Goal: Task Accomplishment & Management: Use online tool/utility

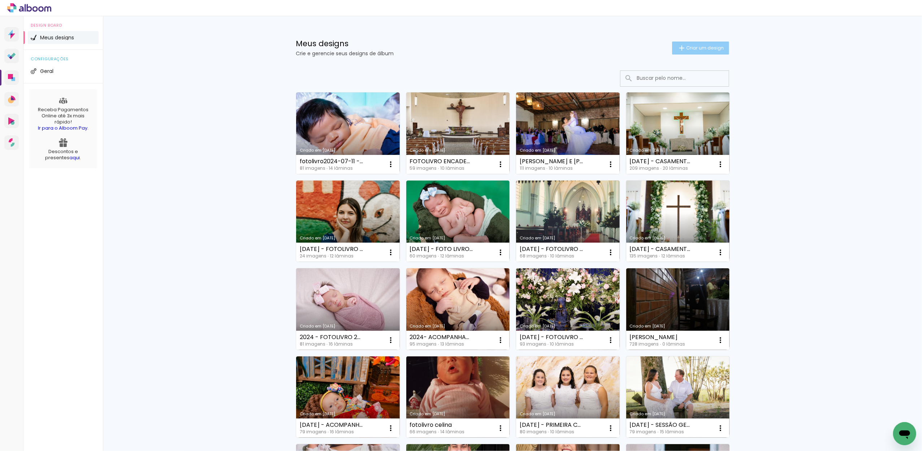
click at [686, 49] on span "Criar um design" at bounding box center [705, 47] width 38 height 5
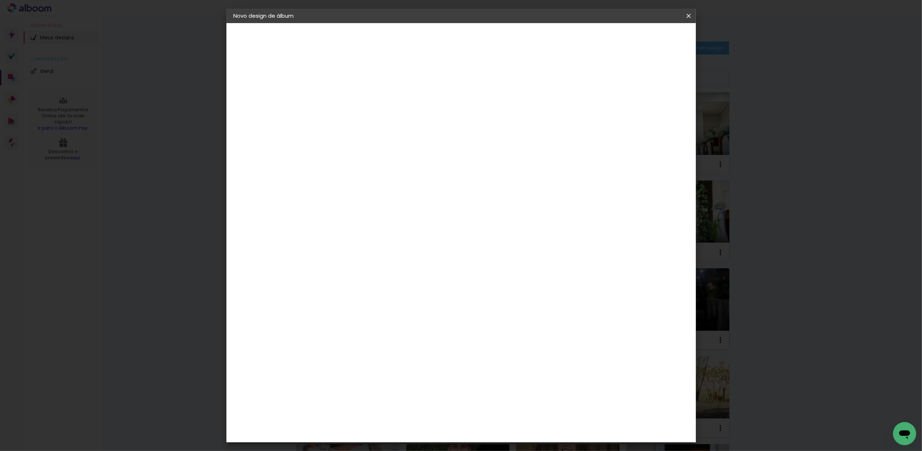
click at [352, 91] on input at bounding box center [352, 96] width 0 height 11
type input "[PERSON_NAME] E [PERSON_NAME]"
type paper-input "[PERSON_NAME] E [PERSON_NAME]"
click at [426, 32] on paper-button "Avançar" at bounding box center [407, 38] width 35 height 12
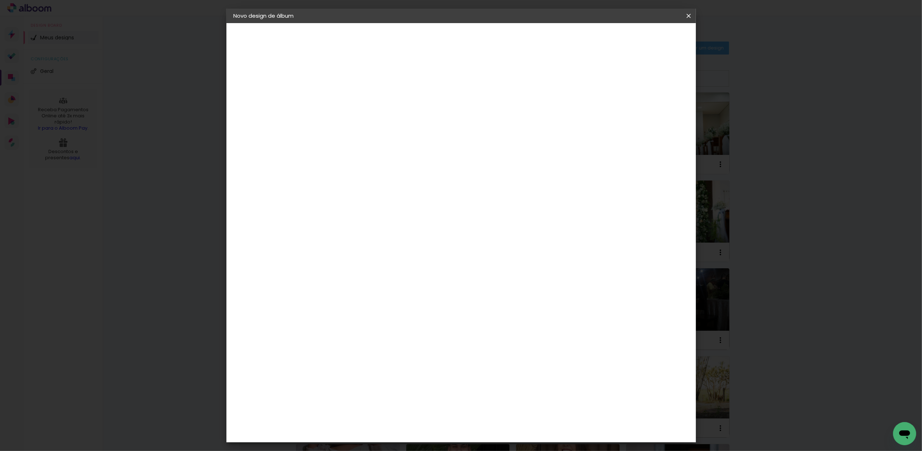
click at [364, 369] on div "Go image" at bounding box center [356, 375] width 18 height 12
click at [487, 35] on paper-button "Avançar" at bounding box center [468, 38] width 35 height 12
click at [380, 120] on input "text" at bounding box center [366, 125] width 28 height 11
click at [0, 0] on slot "Fastbook 800g" at bounding box center [0, 0] width 0 height 0
type input "Fastbook 800g"
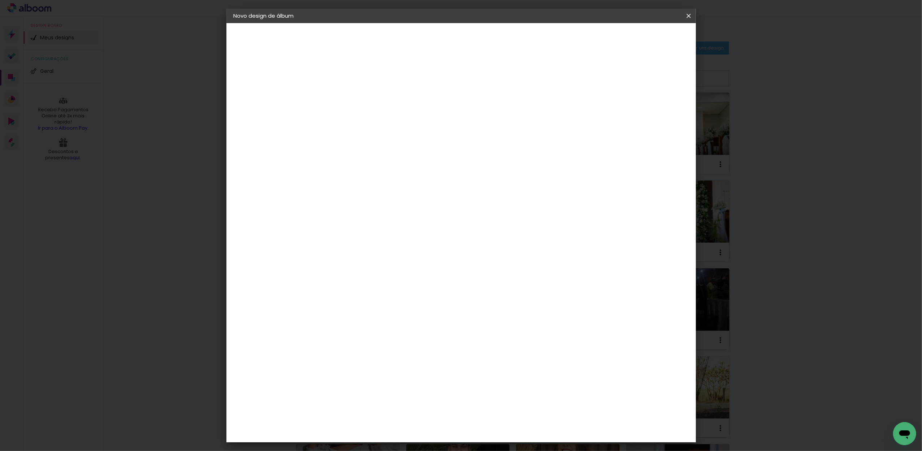
drag, startPoint x: 477, startPoint y: 403, endPoint x: 477, endPoint y: 390, distance: 13.0
click at [0, 0] on slot "Horizontal Modelo Fechado Lâmina 20 × 15 15 × 20 cm 15.24 × 40.64 cm 25 × 20 20…" at bounding box center [0, 0] width 0 height 0
click at [0, 0] on slot "Avançar" at bounding box center [0, 0] width 0 height 0
click at [642, 40] on span "Iniciar design" at bounding box center [625, 38] width 33 height 5
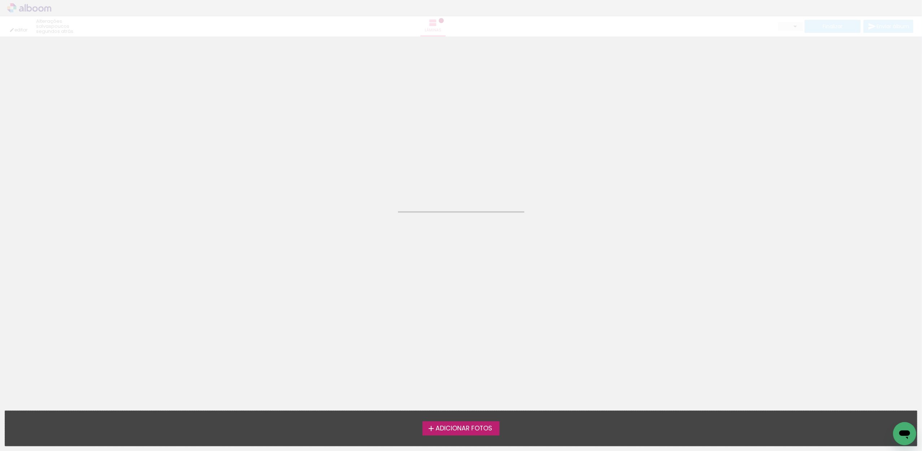
click at [457, 436] on div "Adicionar Fotos Solte suas fotos aqui..." at bounding box center [461, 428] width 912 height 35
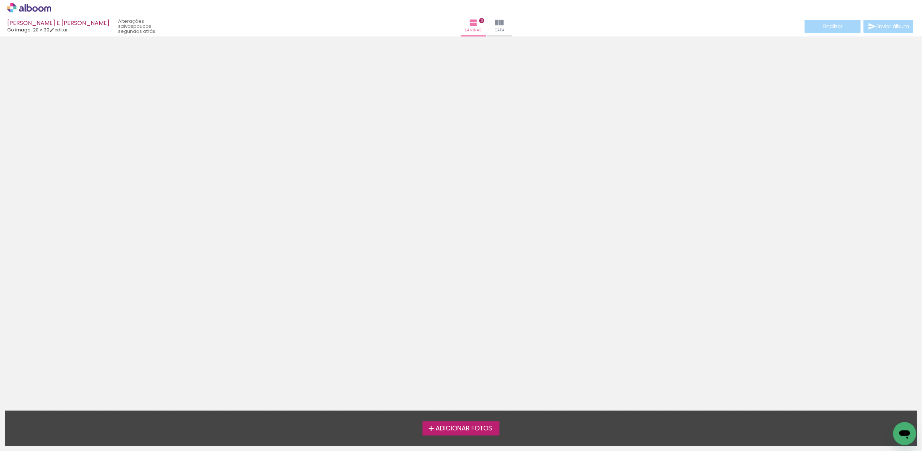
click at [462, 427] on span "Adicionar Fotos" at bounding box center [463, 428] width 57 height 6
click at [0, 0] on input "file" at bounding box center [0, 0] width 0 height 0
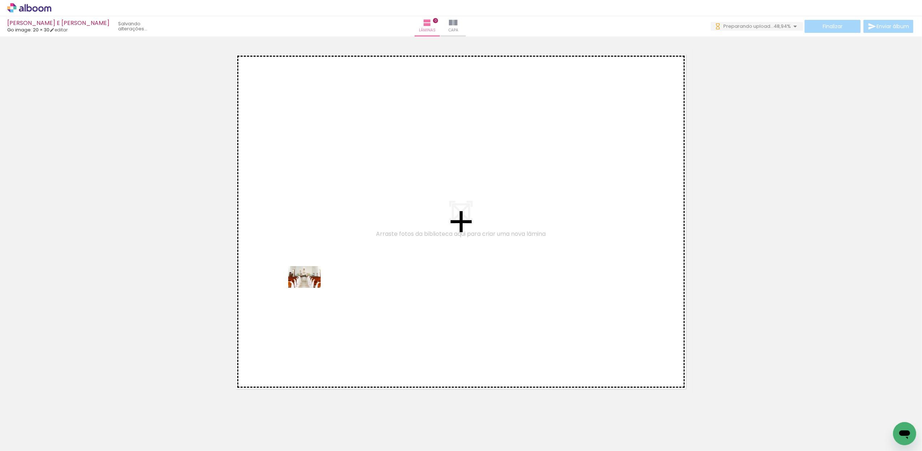
drag, startPoint x: 77, startPoint y: 422, endPoint x: 312, endPoint y: 286, distance: 271.4
click at [312, 286] on quentale-workspace at bounding box center [461, 225] width 922 height 451
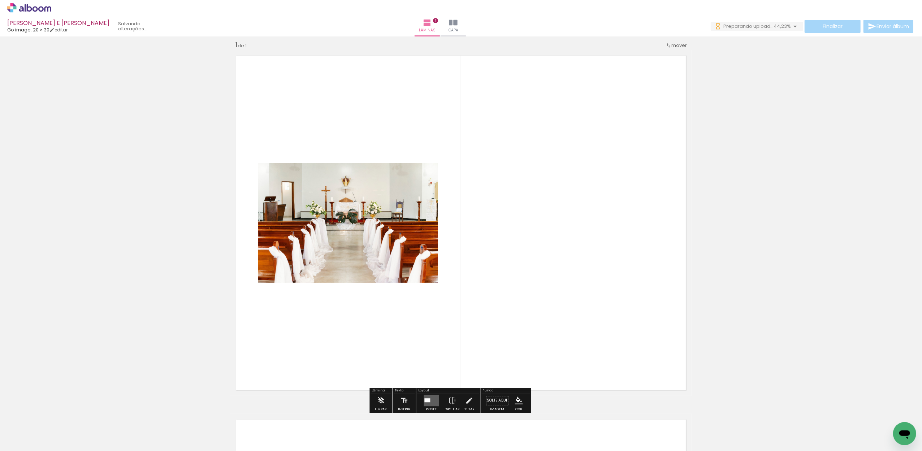
scroll to position [9, 0]
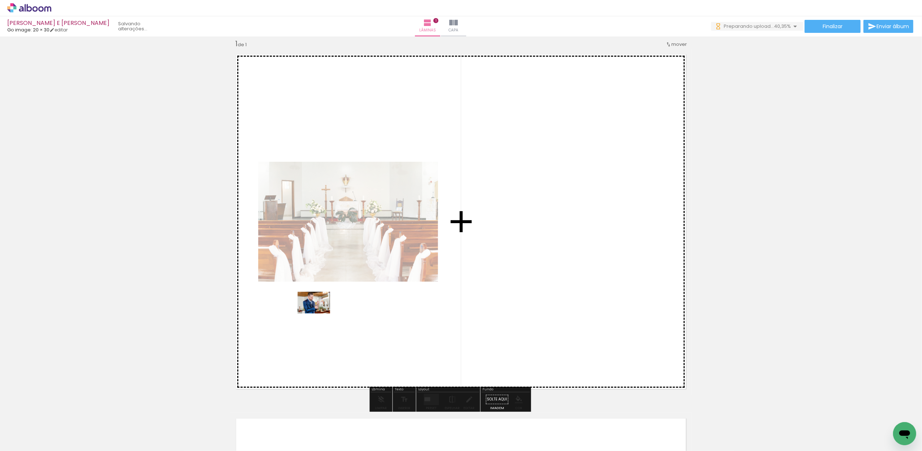
drag, startPoint x: 127, startPoint y: 426, endPoint x: 319, endPoint y: 313, distance: 222.3
click at [319, 313] on quentale-workspace at bounding box center [461, 225] width 922 height 451
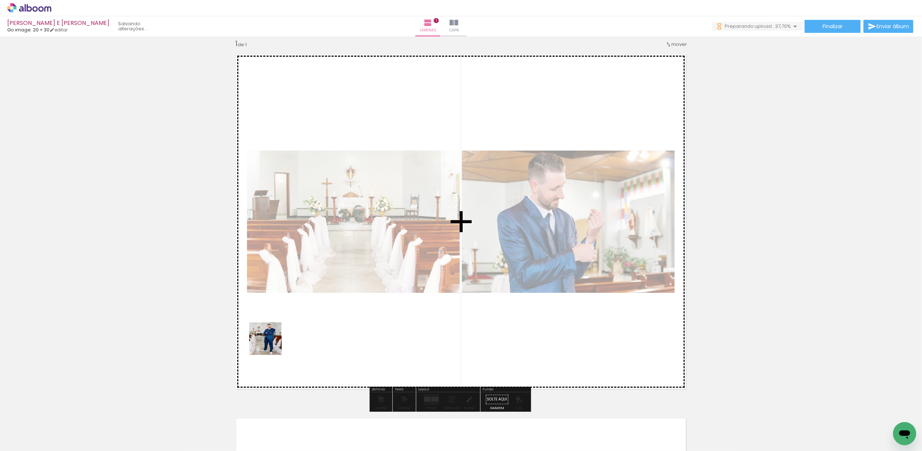
scroll to position [0, 0]
drag, startPoint x: 154, startPoint y: 422, endPoint x: 364, endPoint y: 290, distance: 248.7
click at [364, 290] on quentale-workspace at bounding box center [461, 225] width 922 height 451
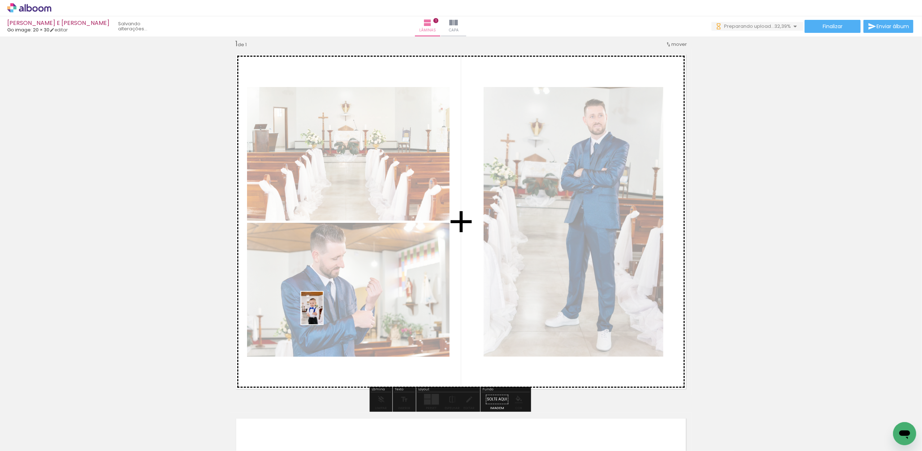
drag, startPoint x: 201, startPoint y: 425, endPoint x: 323, endPoint y: 313, distance: 164.8
click at [323, 313] on quentale-workspace at bounding box center [461, 225] width 922 height 451
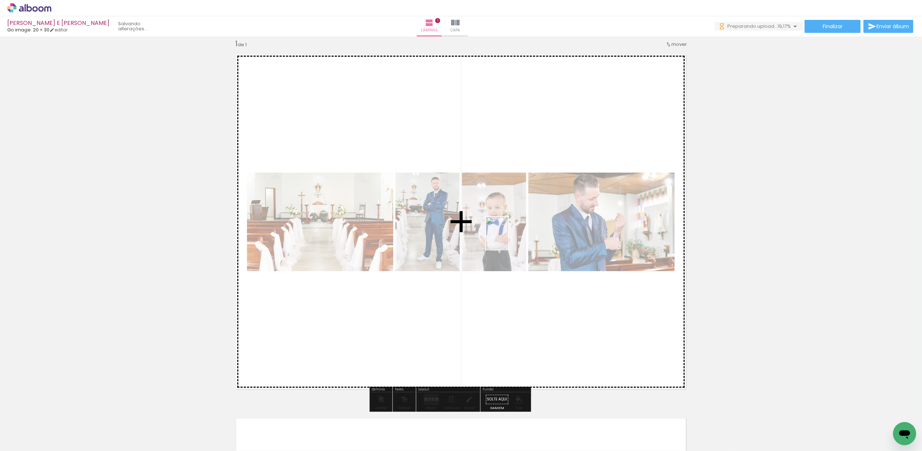
drag, startPoint x: 737, startPoint y: 428, endPoint x: 497, endPoint y: 225, distance: 314.4
click at [497, 225] on quentale-workspace at bounding box center [461, 225] width 922 height 451
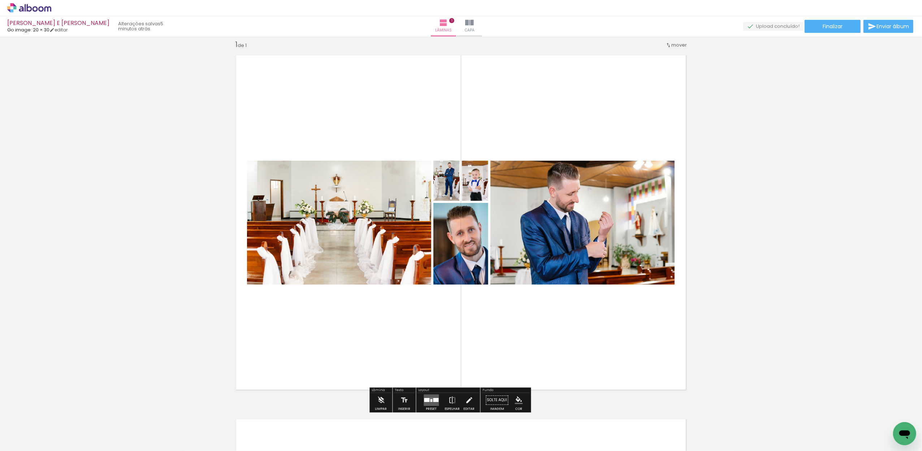
click at [27, 428] on input "Todas as fotos" at bounding box center [19, 429] width 27 height 6
click at [0, 0] on slot "Não utilizadas" at bounding box center [0, 0] width 0 height 0
type input "Não utilizadas"
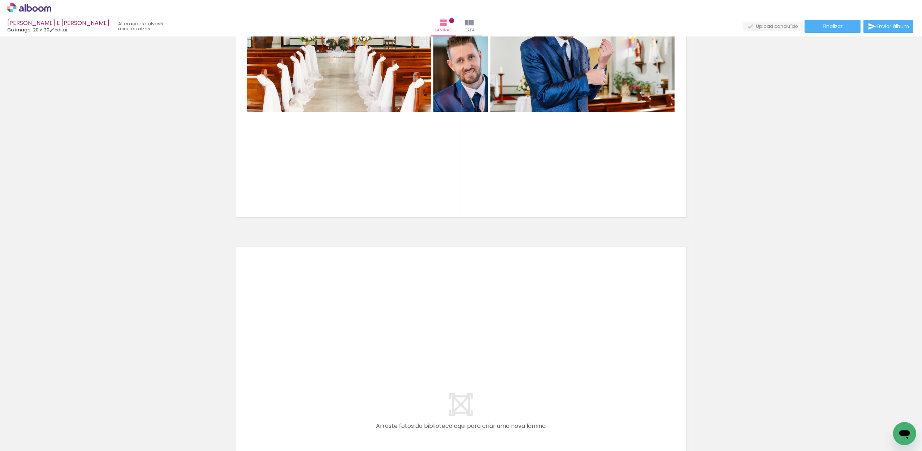
scroll to position [174, 0]
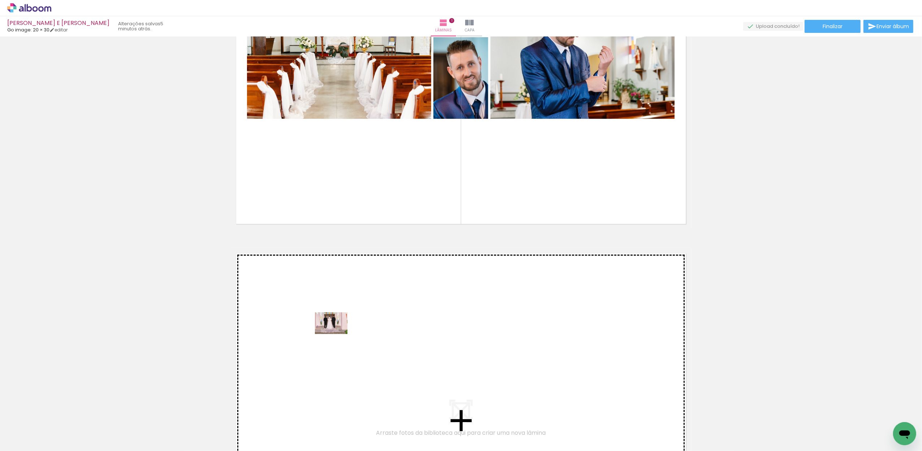
drag, startPoint x: 237, startPoint y: 429, endPoint x: 336, endPoint y: 334, distance: 137.6
click at [336, 334] on quentale-workspace at bounding box center [461, 225] width 922 height 451
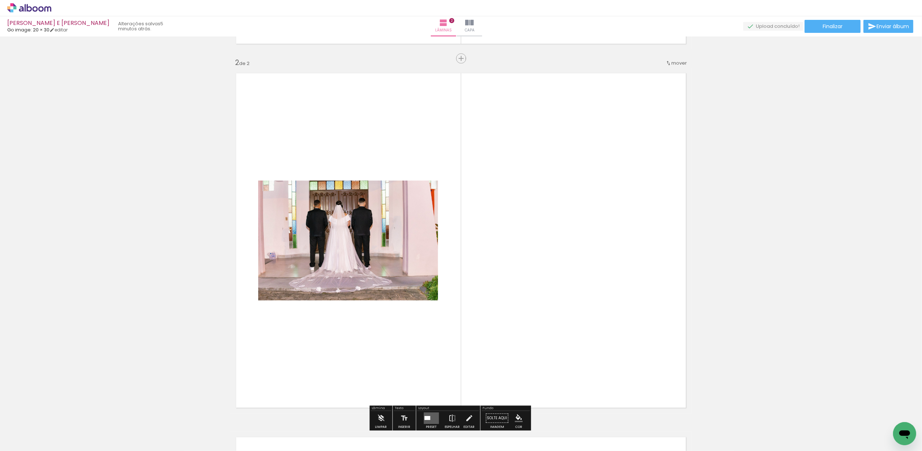
scroll to position [373, 0]
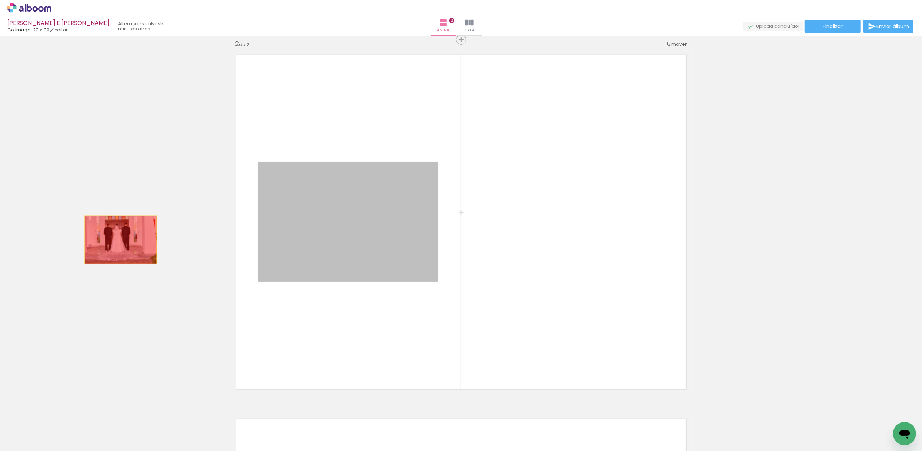
drag, startPoint x: 321, startPoint y: 243, endPoint x: 117, endPoint y: 240, distance: 204.4
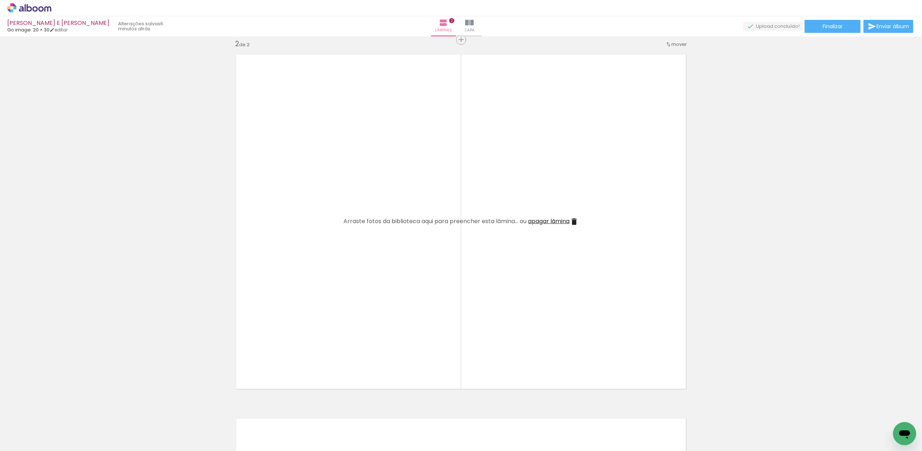
scroll to position [0, 3362]
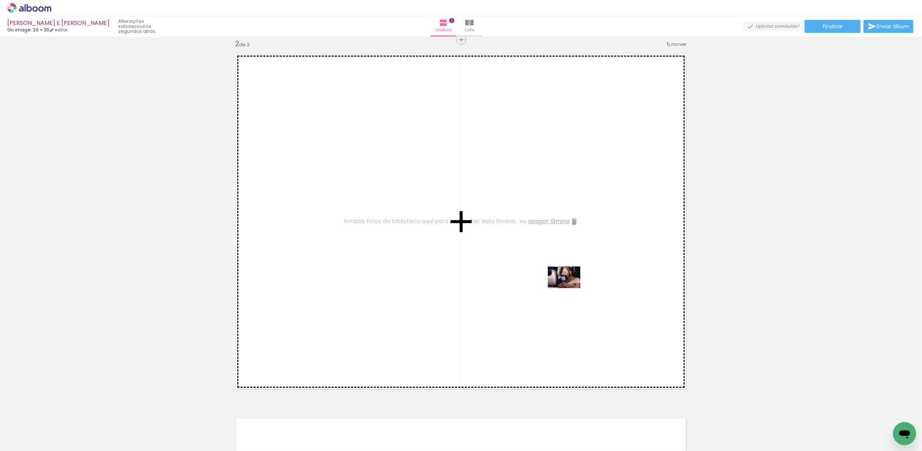
drag, startPoint x: 794, startPoint y: 432, endPoint x: 569, endPoint y: 288, distance: 266.3
click at [569, 288] on quentale-workspace at bounding box center [461, 225] width 922 height 451
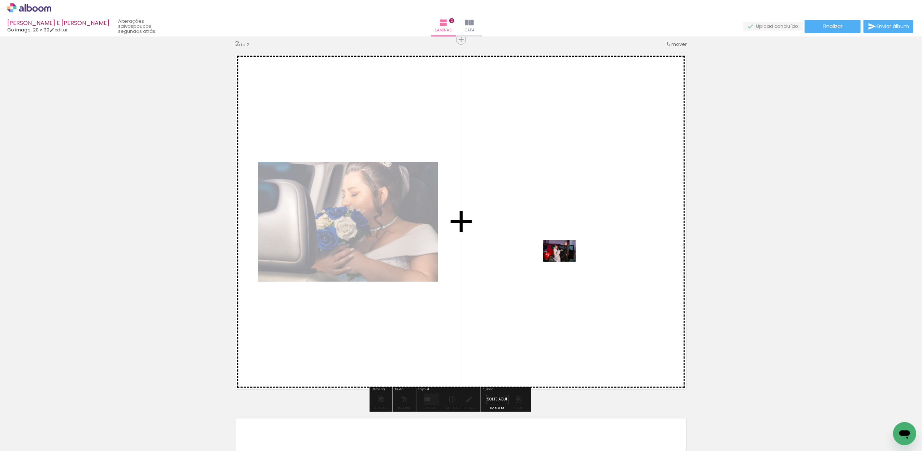
drag, startPoint x: 796, startPoint y: 423, endPoint x: 564, endPoint y: 261, distance: 283.5
click at [564, 261] on quentale-workspace at bounding box center [461, 225] width 922 height 451
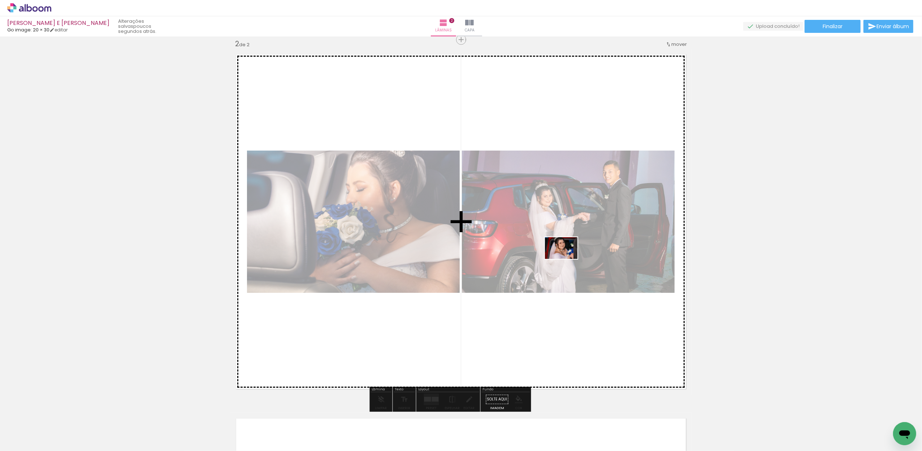
drag, startPoint x: 806, startPoint y: 421, endPoint x: 566, endPoint y: 259, distance: 289.1
click at [566, 259] on quentale-workspace at bounding box center [461, 225] width 922 height 451
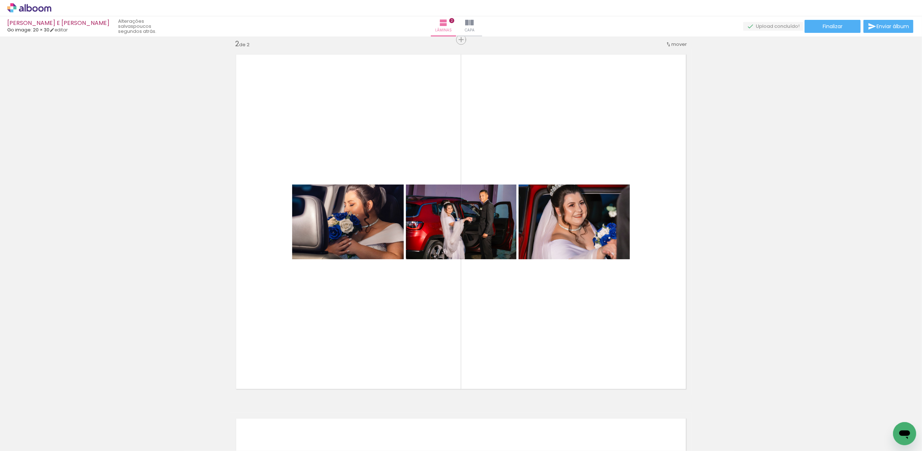
scroll to position [0, 0]
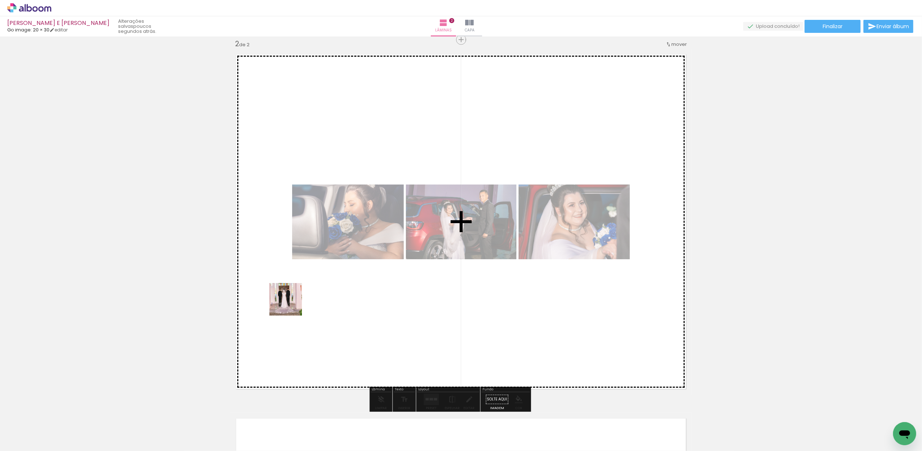
drag, startPoint x: 244, startPoint y: 431, endPoint x: 302, endPoint y: 284, distance: 157.9
click at [302, 284] on quentale-workspace at bounding box center [461, 225] width 922 height 451
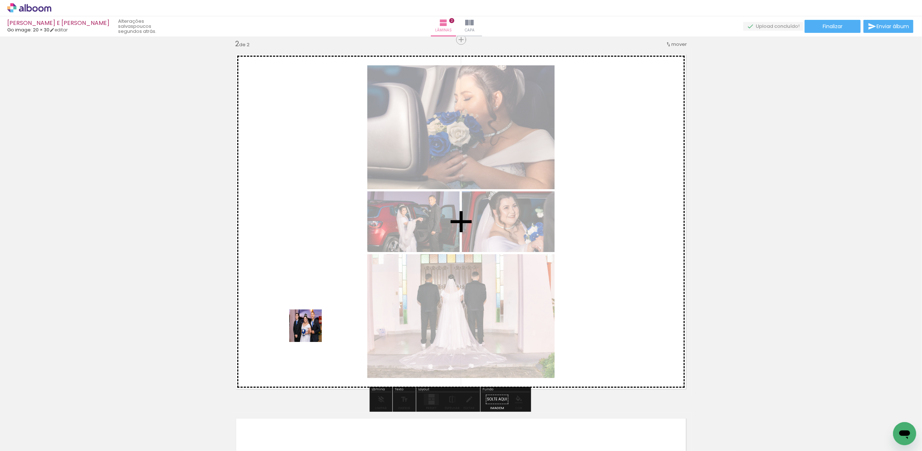
drag, startPoint x: 236, startPoint y: 425, endPoint x: 323, endPoint y: 318, distance: 138.3
click at [323, 318] on quentale-workspace at bounding box center [461, 225] width 922 height 451
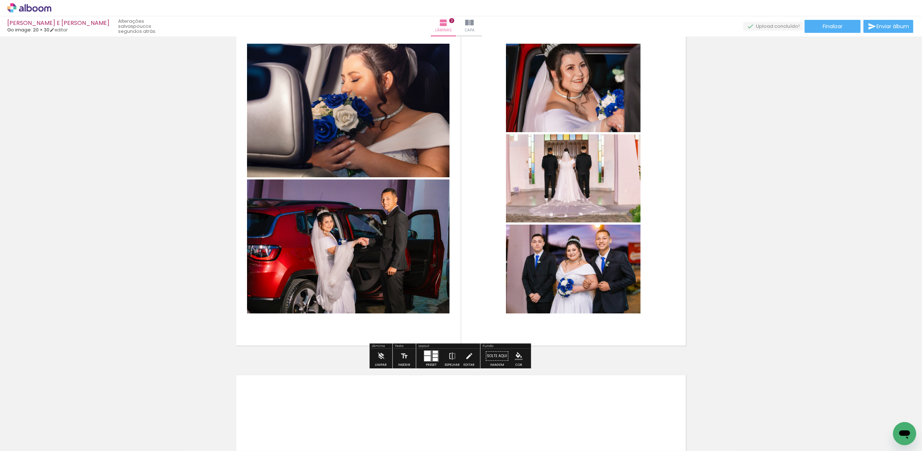
scroll to position [512, 0]
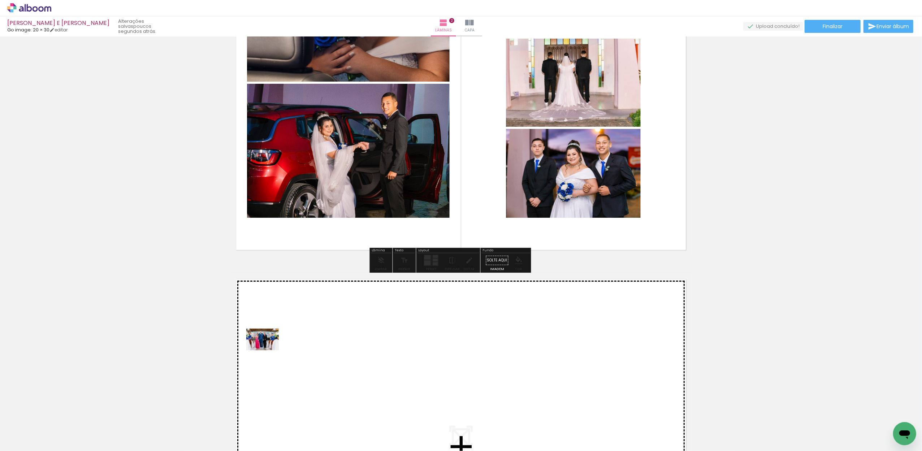
drag, startPoint x: 73, startPoint y: 430, endPoint x: 269, endPoint y: 350, distance: 212.0
click at [269, 350] on quentale-workspace at bounding box center [461, 225] width 922 height 451
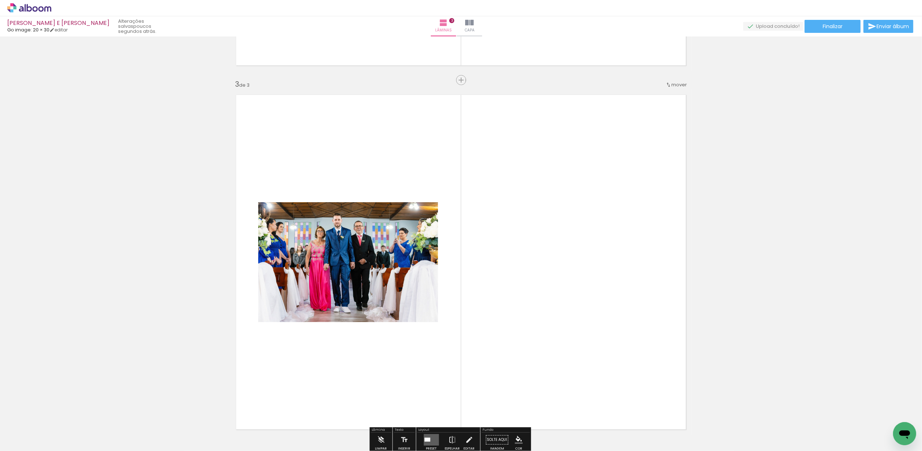
scroll to position [736, 0]
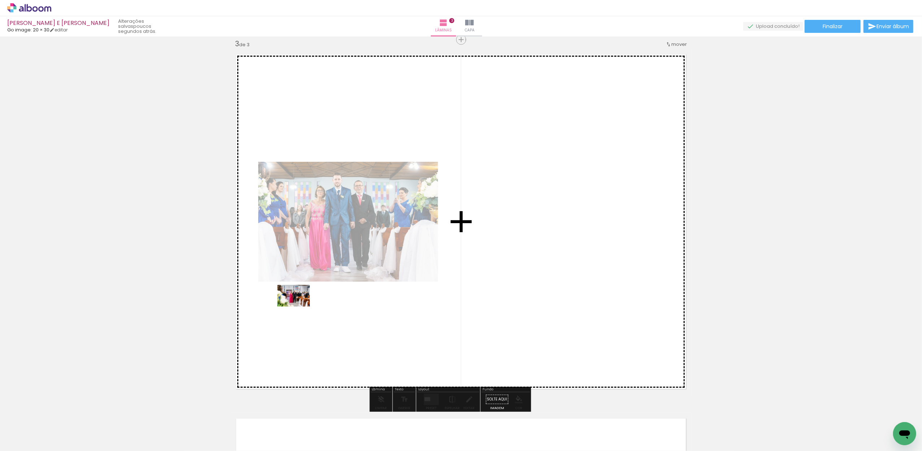
drag, startPoint x: 69, startPoint y: 433, endPoint x: 299, endPoint y: 307, distance: 261.9
click at [299, 307] on quentale-workspace at bounding box center [461, 225] width 922 height 451
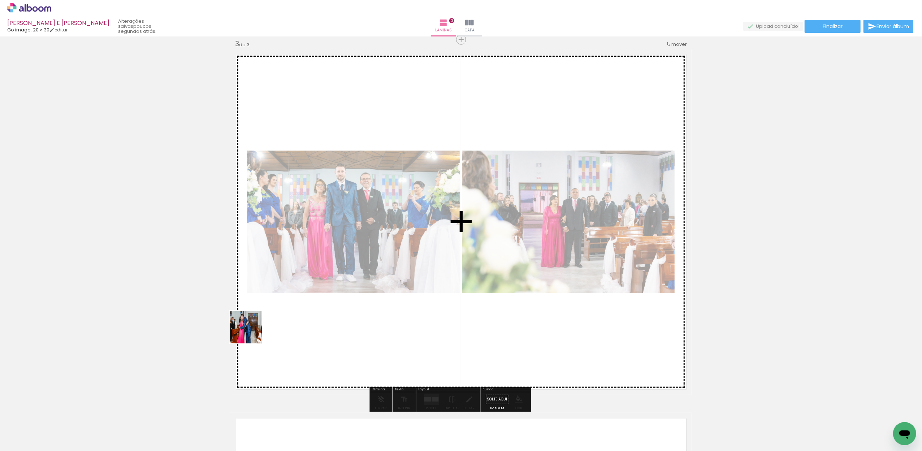
drag, startPoint x: 77, startPoint y: 425, endPoint x: 298, endPoint y: 320, distance: 244.8
click at [298, 320] on quentale-workspace at bounding box center [461, 225] width 922 height 451
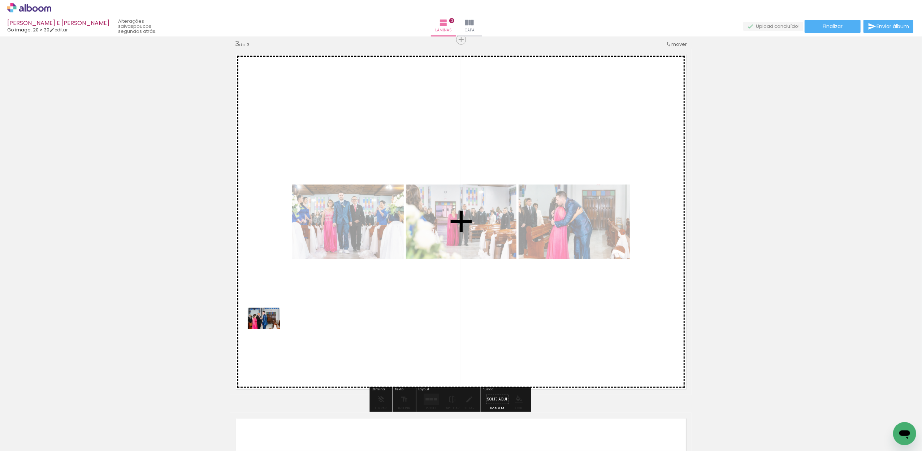
drag, startPoint x: 76, startPoint y: 430, endPoint x: 260, endPoint y: 336, distance: 207.0
click at [286, 323] on quentale-workspace at bounding box center [461, 225] width 922 height 451
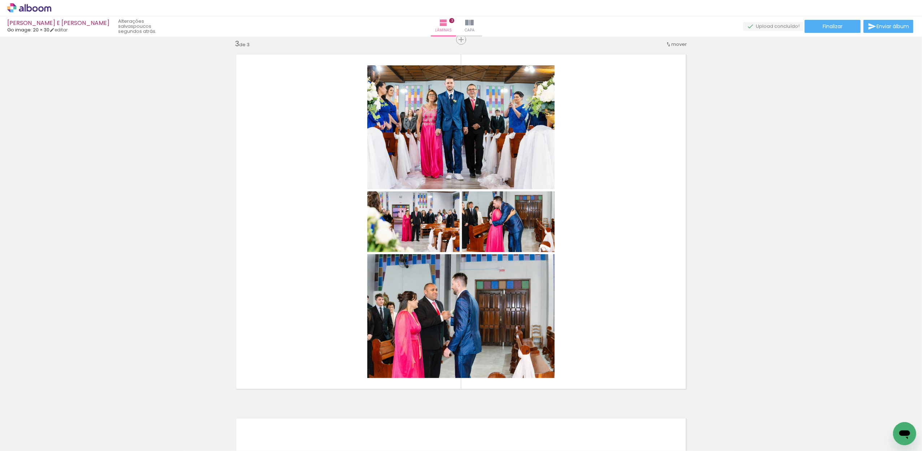
scroll to position [0, 3245]
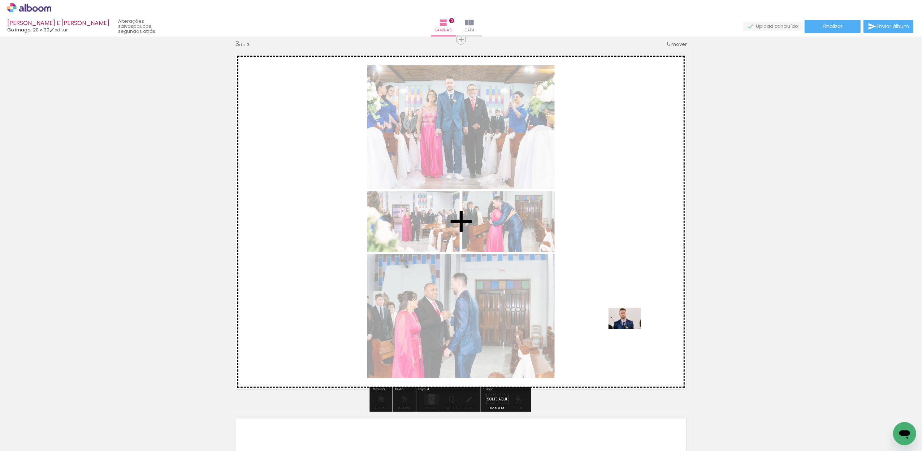
drag, startPoint x: 633, startPoint y: 429, endPoint x: 630, endPoint y: 329, distance: 100.1
click at [630, 329] on quentale-workspace at bounding box center [461, 225] width 922 height 451
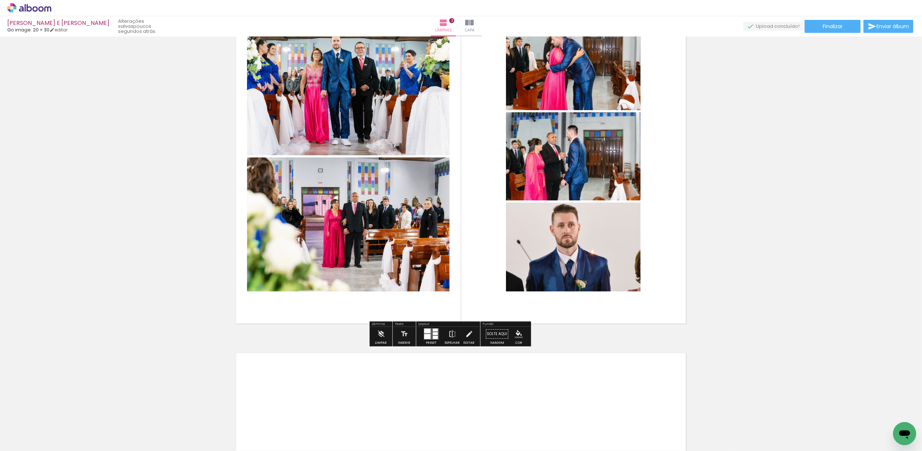
scroll to position [849, 0]
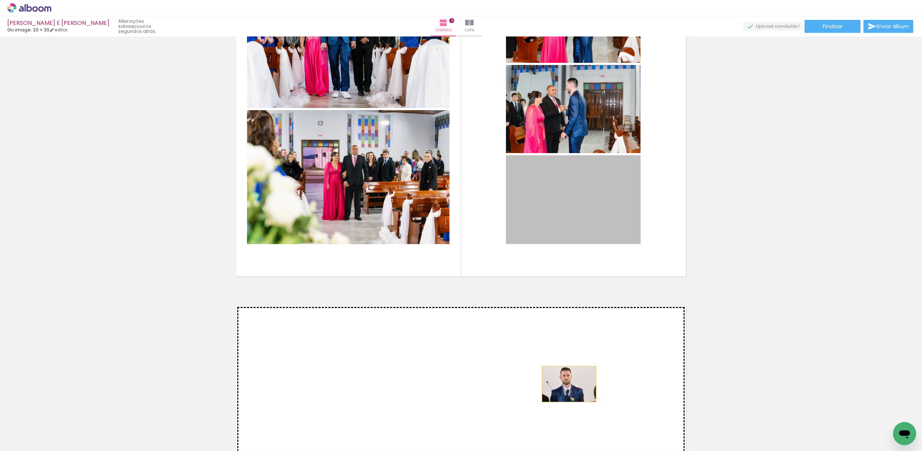
drag, startPoint x: 592, startPoint y: 191, endPoint x: 565, endPoint y: 385, distance: 196.1
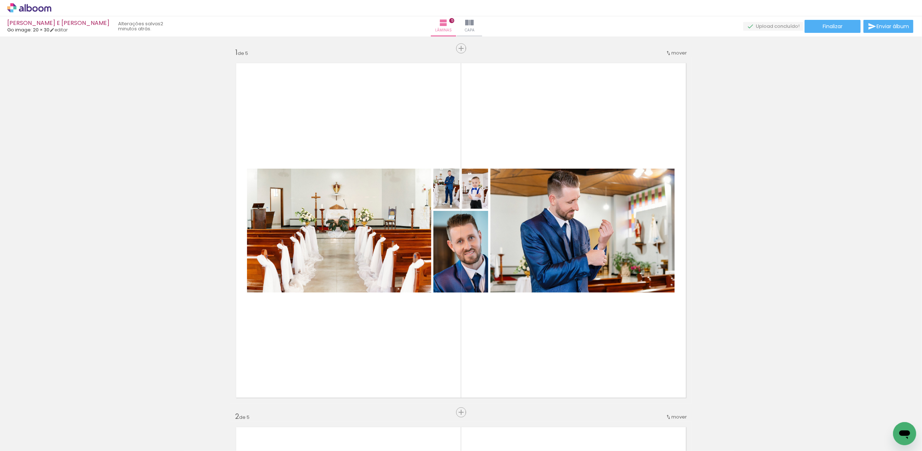
scroll to position [1464, 0]
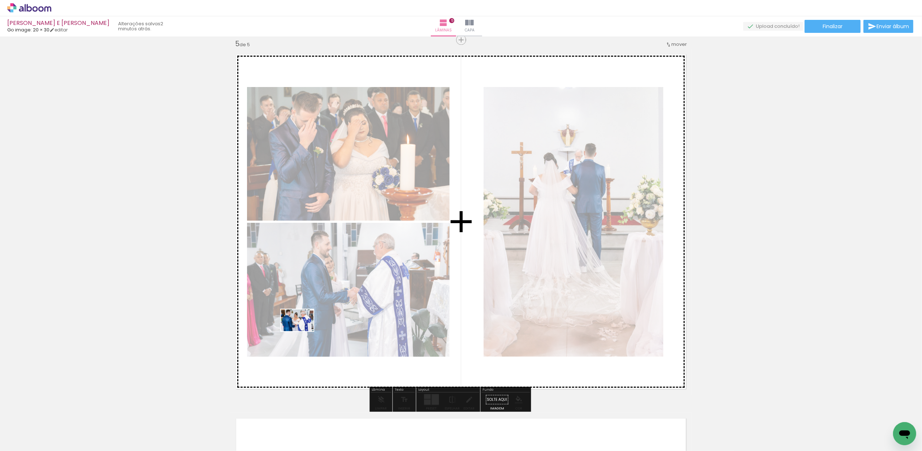
drag, startPoint x: 162, startPoint y: 432, endPoint x: 303, endPoint y: 331, distance: 173.0
click at [303, 331] on quentale-workspace at bounding box center [461, 225] width 922 height 451
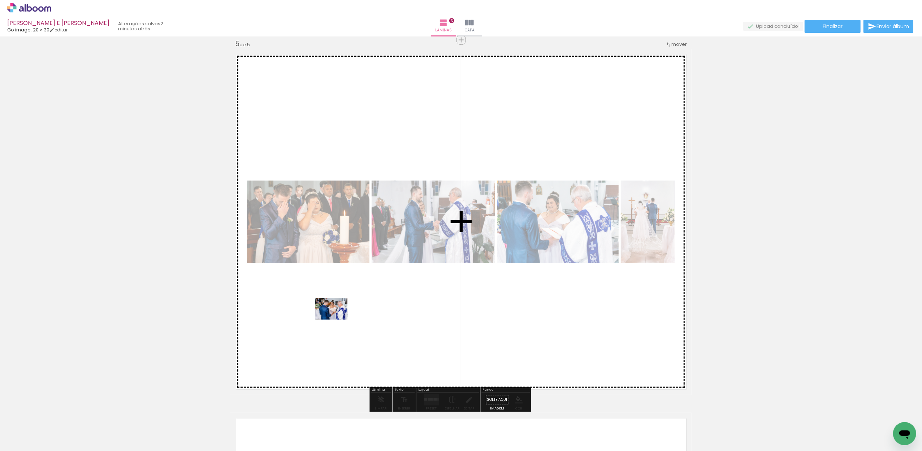
drag, startPoint x: 162, startPoint y: 422, endPoint x: 336, endPoint y: 320, distance: 202.1
click at [336, 320] on quentale-workspace at bounding box center [461, 225] width 922 height 451
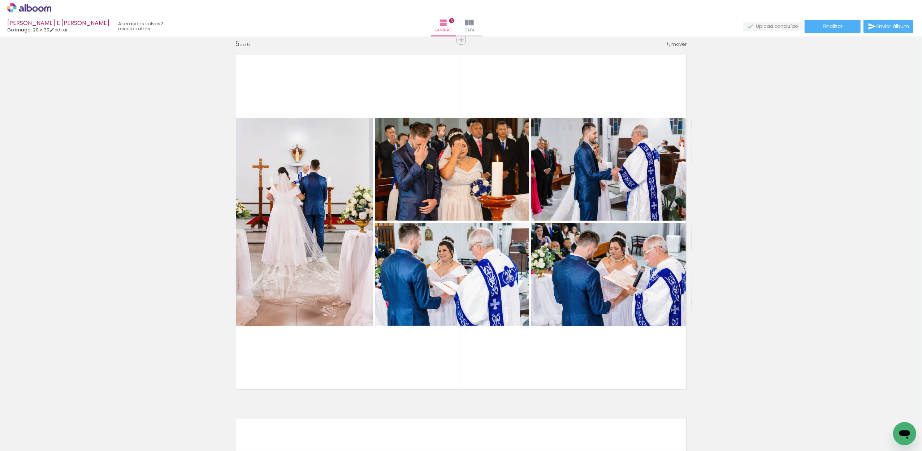
scroll to position [0, 2716]
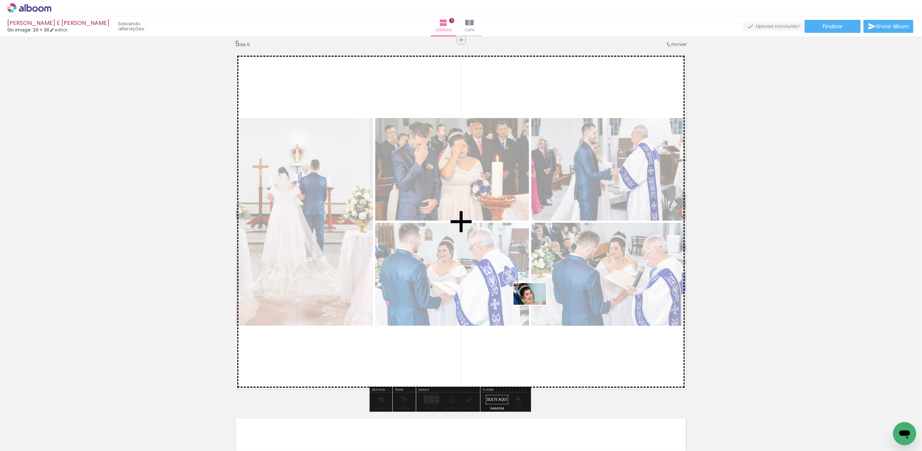
drag, startPoint x: 712, startPoint y: 428, endPoint x: 534, endPoint y: 304, distance: 217.5
click at [534, 304] on quentale-workspace at bounding box center [461, 225] width 922 height 451
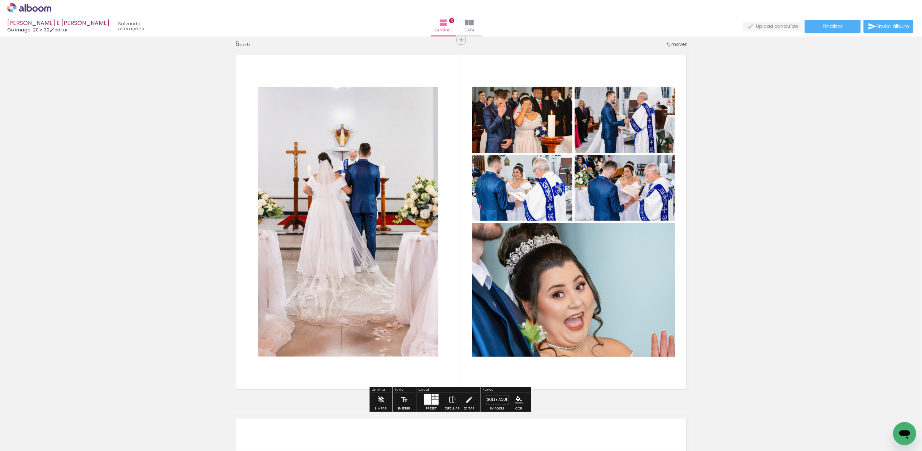
scroll to position [0, 2690]
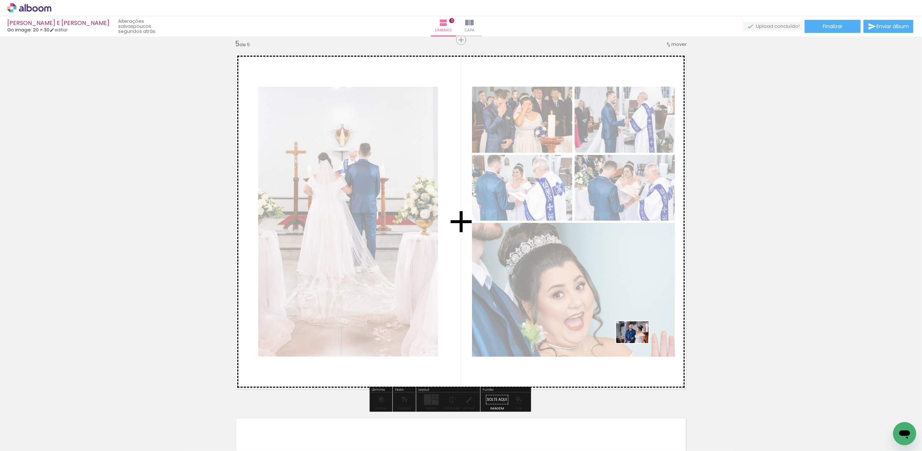
drag, startPoint x: 747, startPoint y: 431, endPoint x: 638, endPoint y: 343, distance: 140.4
click at [638, 343] on quentale-workspace at bounding box center [461, 225] width 922 height 451
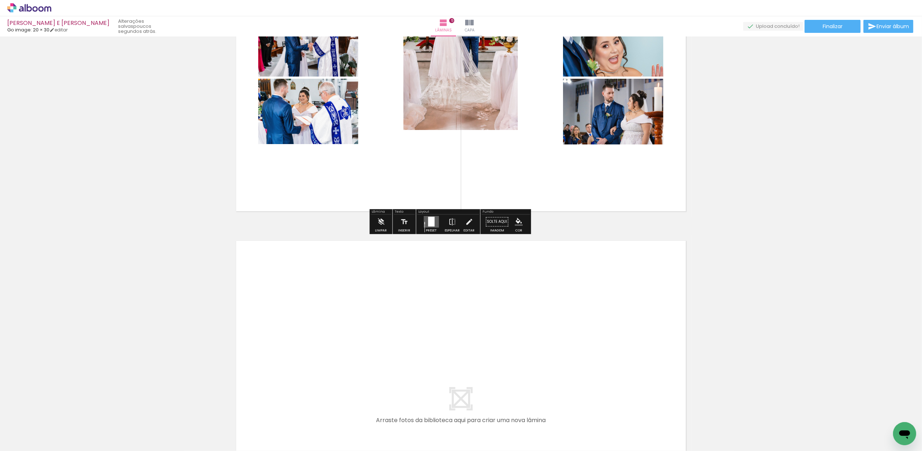
scroll to position [1622, 0]
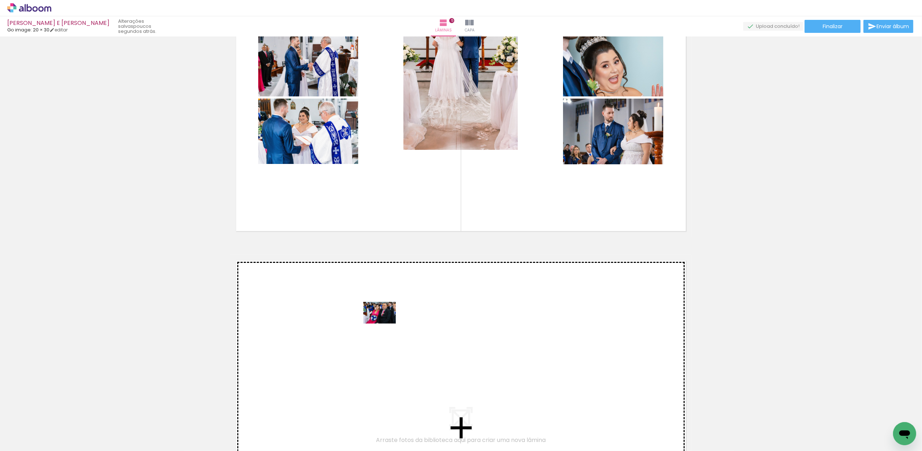
drag, startPoint x: 77, startPoint y: 431, endPoint x: 385, endPoint y: 323, distance: 325.9
click at [385, 323] on quentale-workspace at bounding box center [461, 225] width 922 height 451
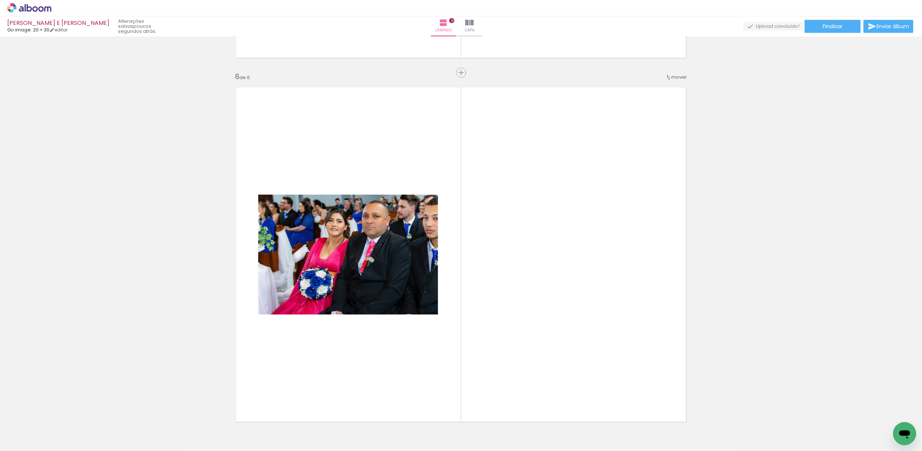
scroll to position [1828, 0]
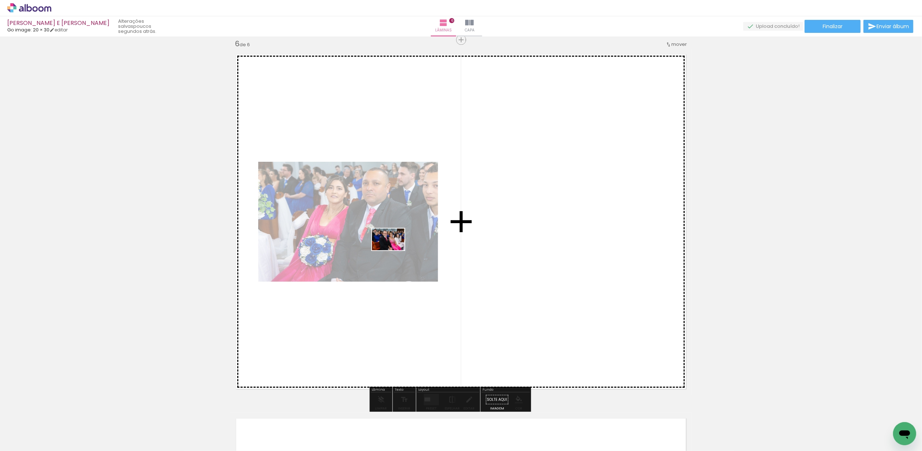
drag, startPoint x: 190, startPoint y: 353, endPoint x: 394, endPoint y: 250, distance: 228.5
click at [394, 250] on quentale-workspace at bounding box center [461, 225] width 922 height 451
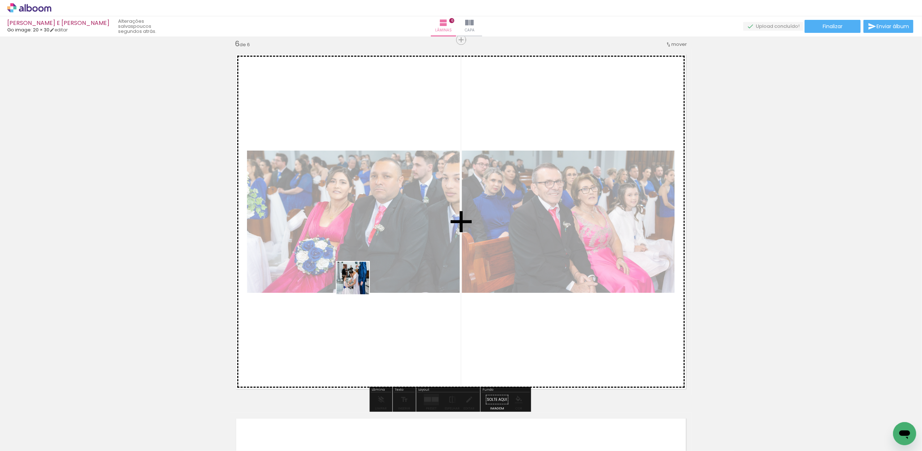
drag, startPoint x: 86, startPoint y: 421, endPoint x: 293, endPoint y: 314, distance: 233.2
click at [362, 281] on quentale-workspace at bounding box center [461, 225] width 922 height 451
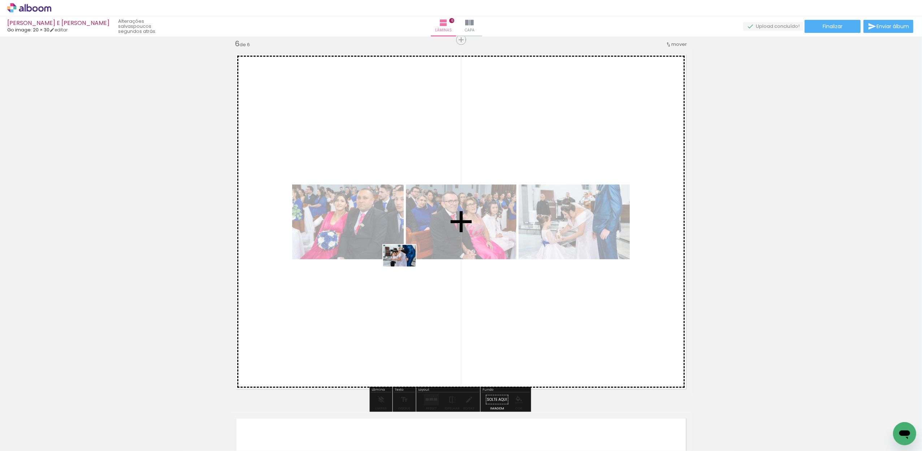
drag, startPoint x: 72, startPoint y: 424, endPoint x: 408, endPoint y: 266, distance: 371.1
click at [408, 266] on quentale-workspace at bounding box center [461, 225] width 922 height 451
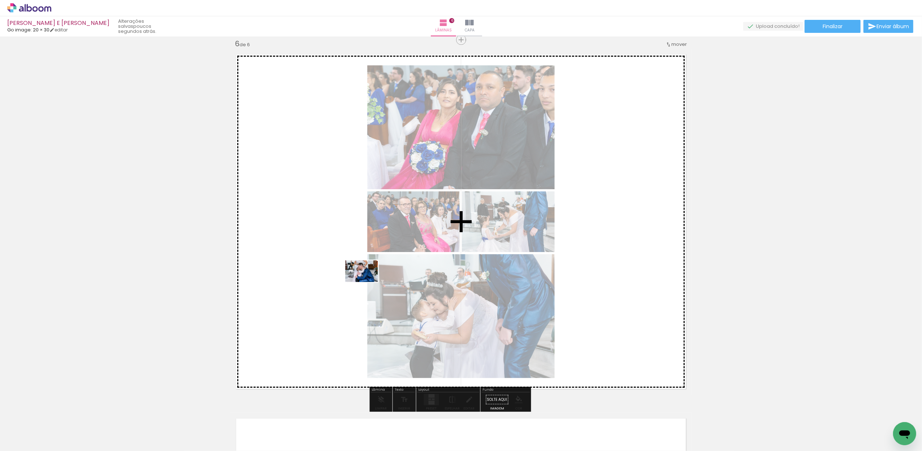
drag, startPoint x: 214, startPoint y: 348, endPoint x: 371, endPoint y: 280, distance: 171.9
click at [371, 280] on quentale-workspace at bounding box center [461, 225] width 922 height 451
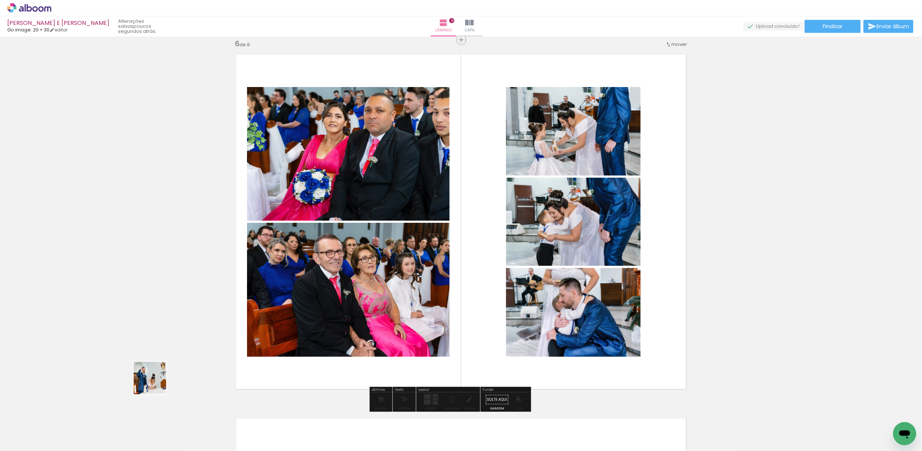
drag, startPoint x: 142, startPoint y: 389, endPoint x: 133, endPoint y: 419, distance: 31.2
click at [297, 320] on quentale-workspace at bounding box center [461, 225] width 922 height 451
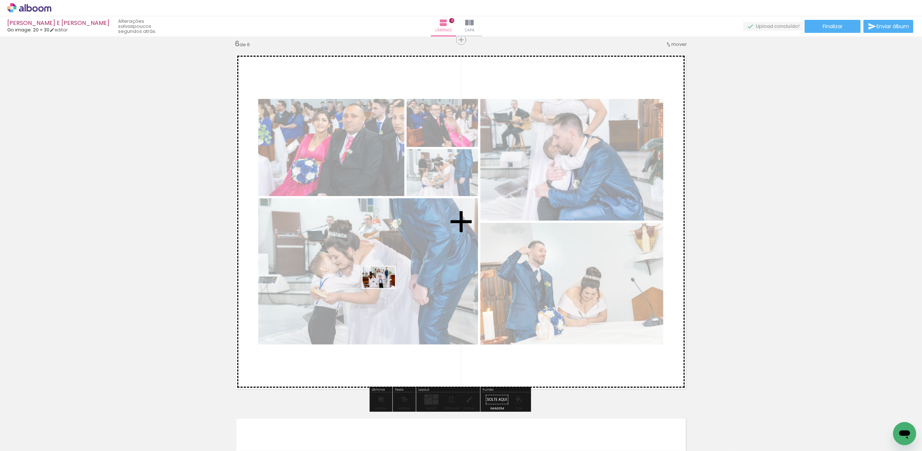
drag, startPoint x: 82, startPoint y: 422, endPoint x: 384, endPoint y: 288, distance: 330.3
click at [384, 288] on quentale-workspace at bounding box center [461, 225] width 922 height 451
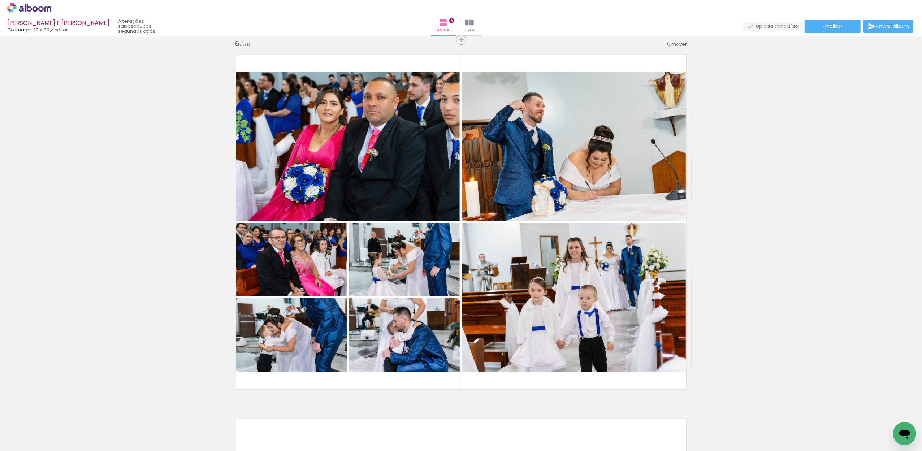
scroll to position [0, 2367]
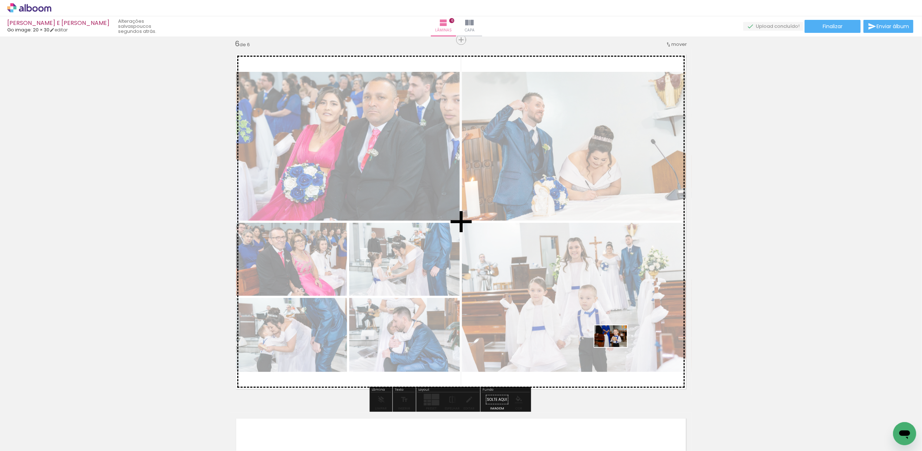
drag, startPoint x: 776, startPoint y: 428, endPoint x: 616, endPoint y: 347, distance: 179.7
click at [616, 347] on quentale-workspace at bounding box center [461, 225] width 922 height 451
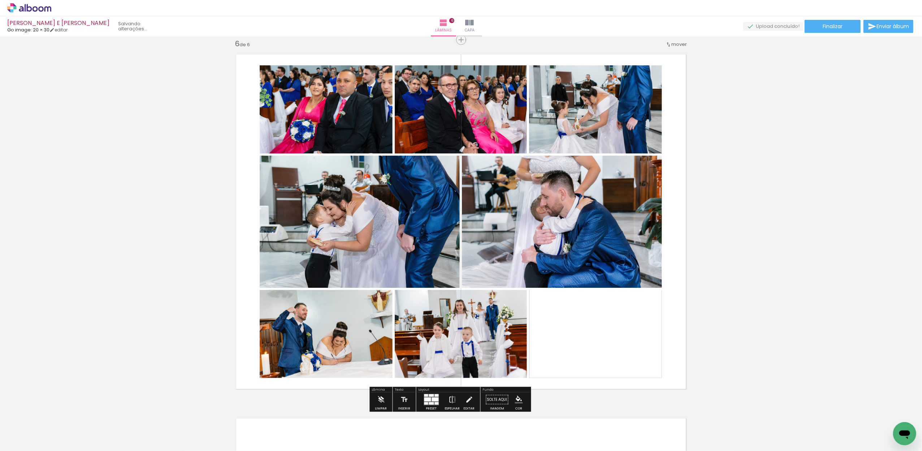
scroll to position [0, 2326]
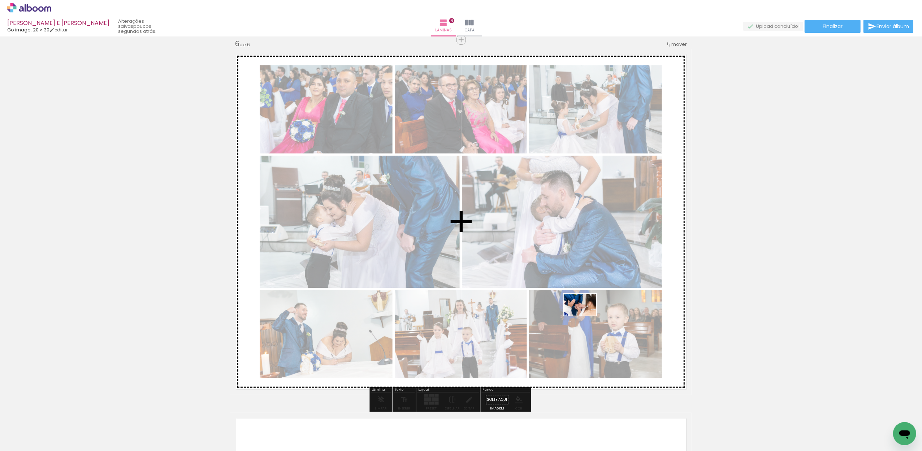
drag, startPoint x: 825, startPoint y: 426, endPoint x: 585, endPoint y: 316, distance: 263.8
click at [585, 316] on quentale-workspace at bounding box center [461, 225] width 922 height 451
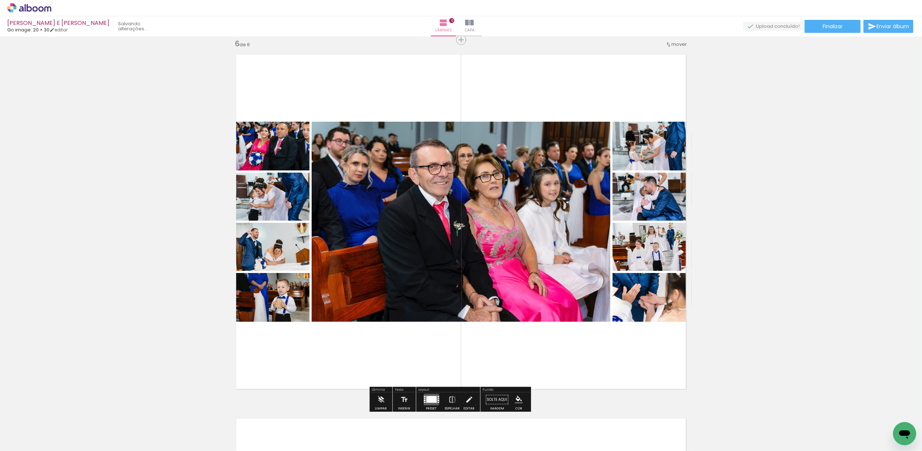
scroll to position [0, 2286]
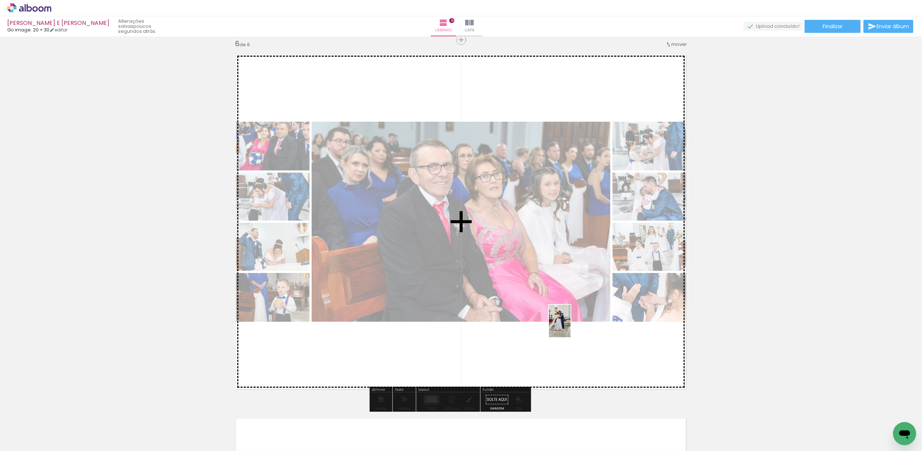
drag, startPoint x: 850, startPoint y: 426, endPoint x: 570, endPoint y: 326, distance: 296.7
click at [570, 326] on quentale-workspace at bounding box center [461, 225] width 922 height 451
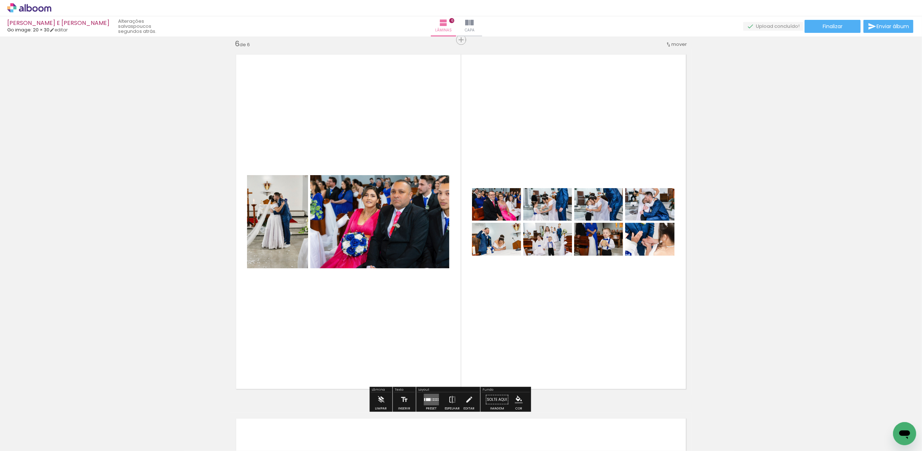
scroll to position [0, 2246]
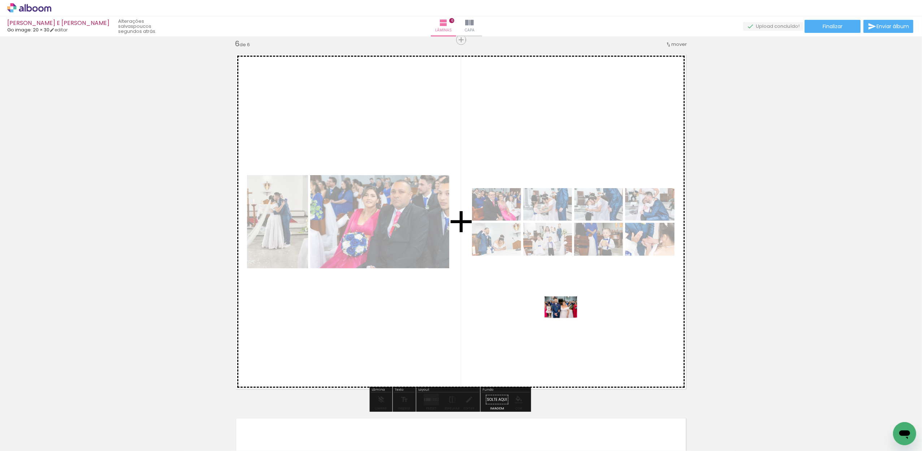
drag, startPoint x: 894, startPoint y: 424, endPoint x: 548, endPoint y: 313, distance: 363.3
click at [548, 313] on quentale-workspace at bounding box center [461, 225] width 922 height 451
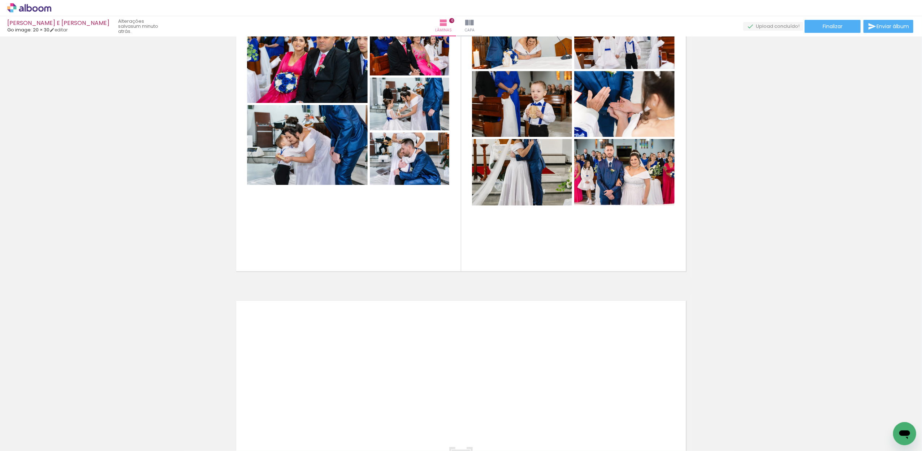
scroll to position [2043, 0]
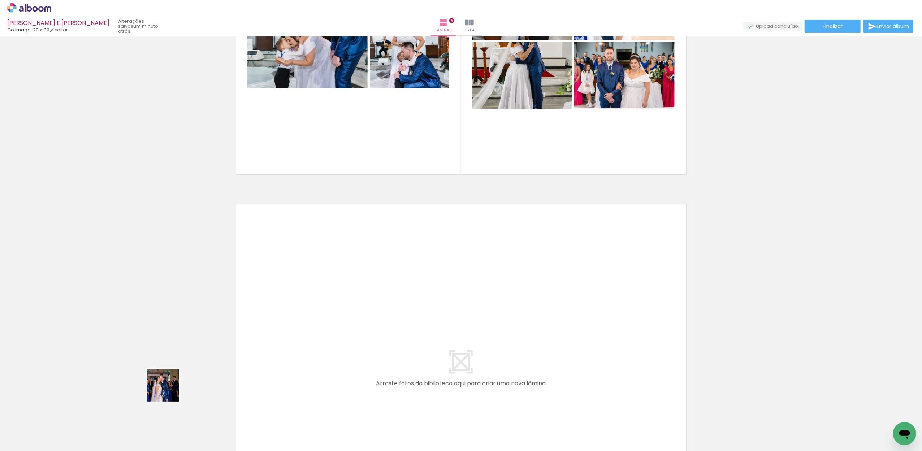
drag, startPoint x: 71, startPoint y: 428, endPoint x: 301, endPoint y: 353, distance: 241.5
click at [301, 353] on quentale-workspace at bounding box center [461, 225] width 922 height 451
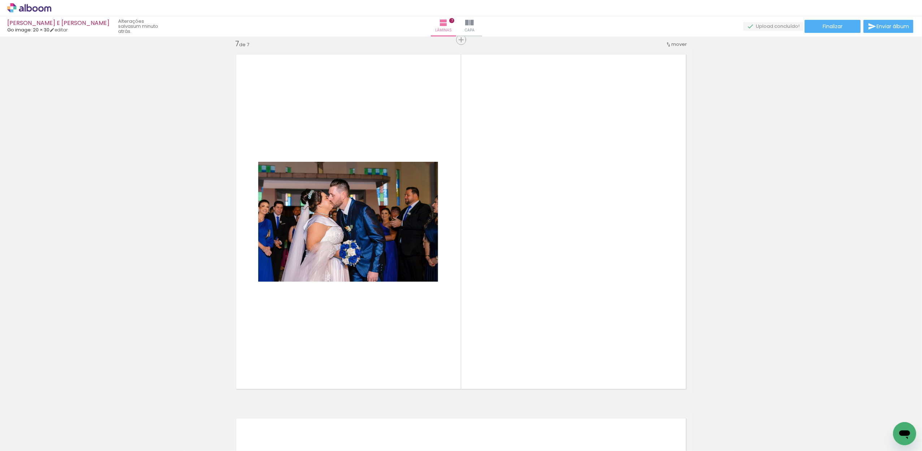
scroll to position [0, 0]
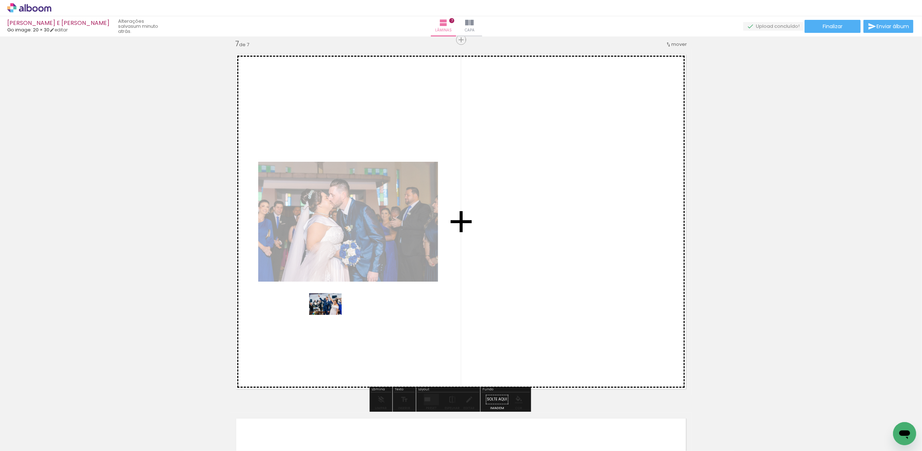
drag, startPoint x: 96, startPoint y: 412, endPoint x: 332, endPoint y: 314, distance: 256.2
click at [332, 314] on quentale-workspace at bounding box center [461, 225] width 922 height 451
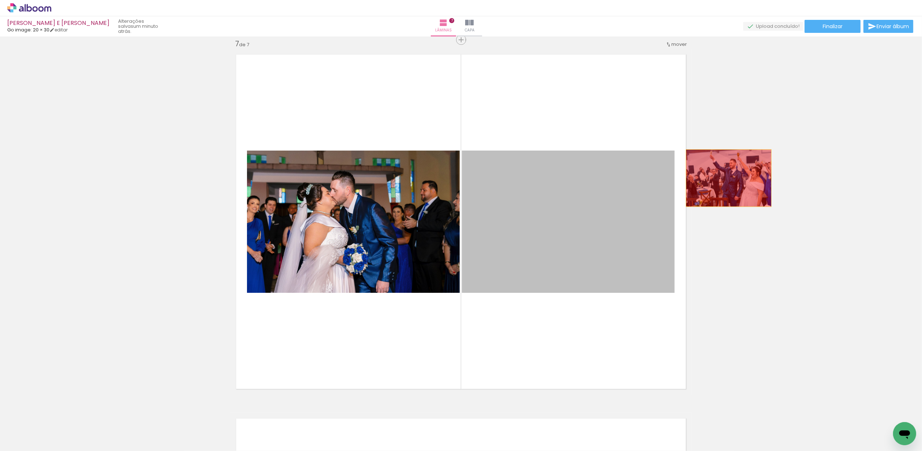
drag, startPoint x: 507, startPoint y: 207, endPoint x: 734, endPoint y: 178, distance: 228.6
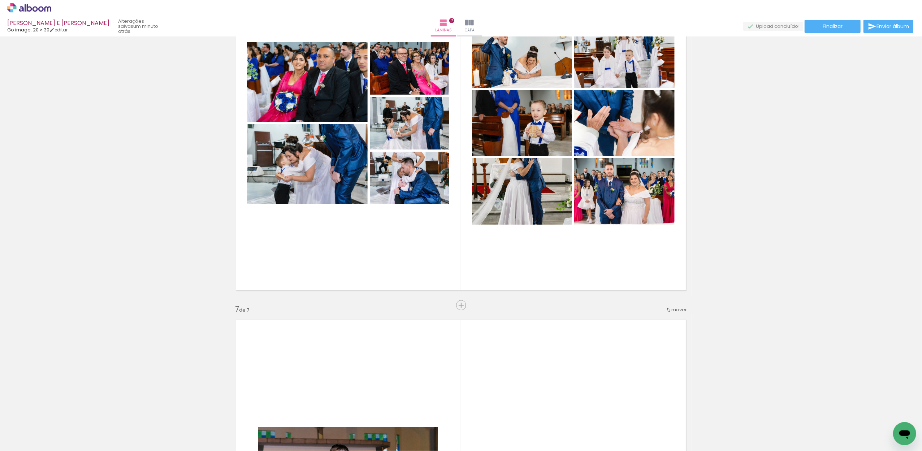
scroll to position [1918, 0]
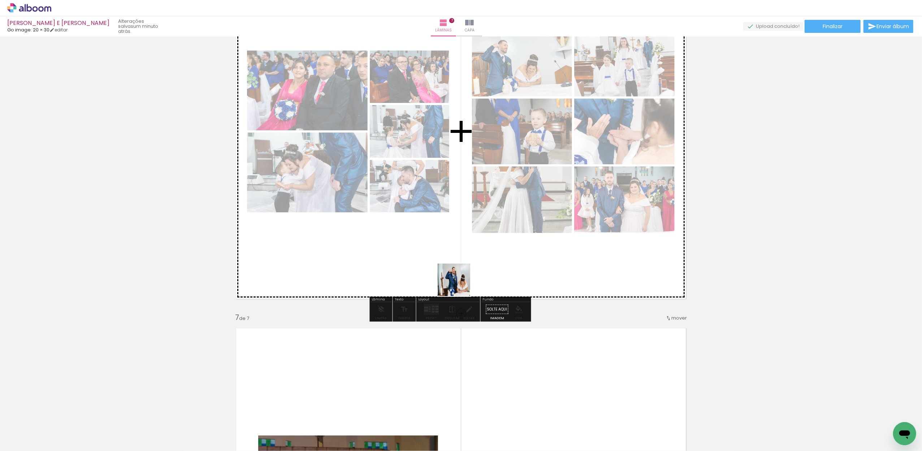
drag, startPoint x: 474, startPoint y: 422, endPoint x: 470, endPoint y: 383, distance: 39.6
click at [443, 253] on quentale-workspace at bounding box center [461, 225] width 922 height 451
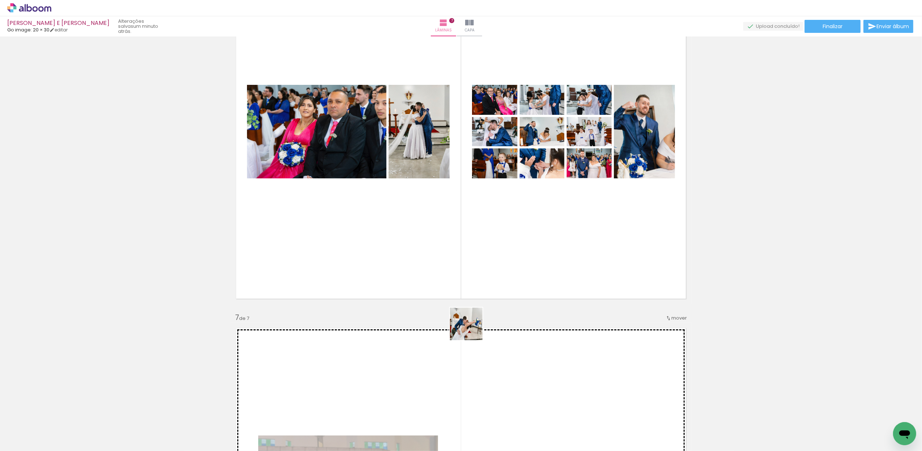
drag, startPoint x: 480, startPoint y: 395, endPoint x: 458, endPoint y: 246, distance: 150.4
click at [458, 246] on quentale-workspace at bounding box center [461, 225] width 922 height 451
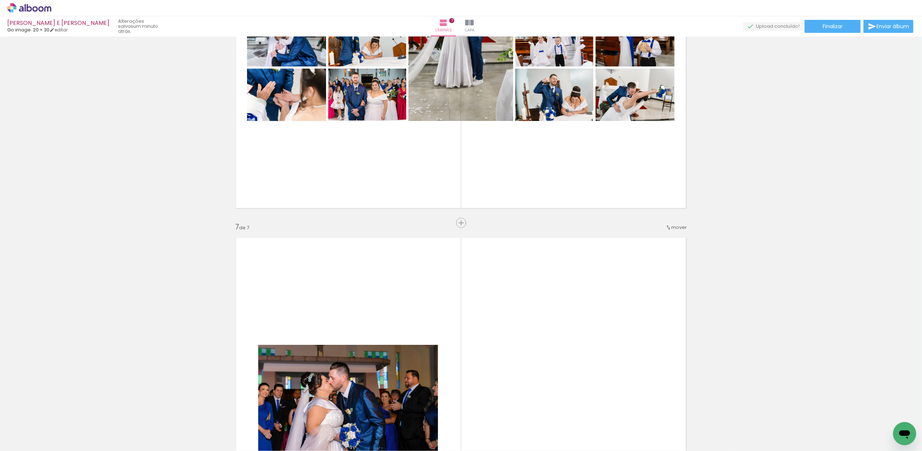
scroll to position [2023, 0]
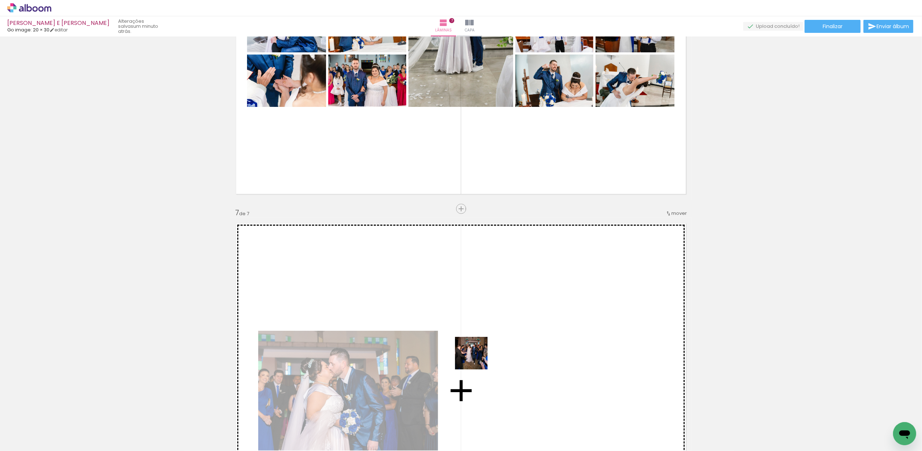
drag, startPoint x: 481, startPoint y: 432, endPoint x: 477, endPoint y: 358, distance: 73.4
click at [477, 358] on quentale-workspace at bounding box center [461, 225] width 922 height 451
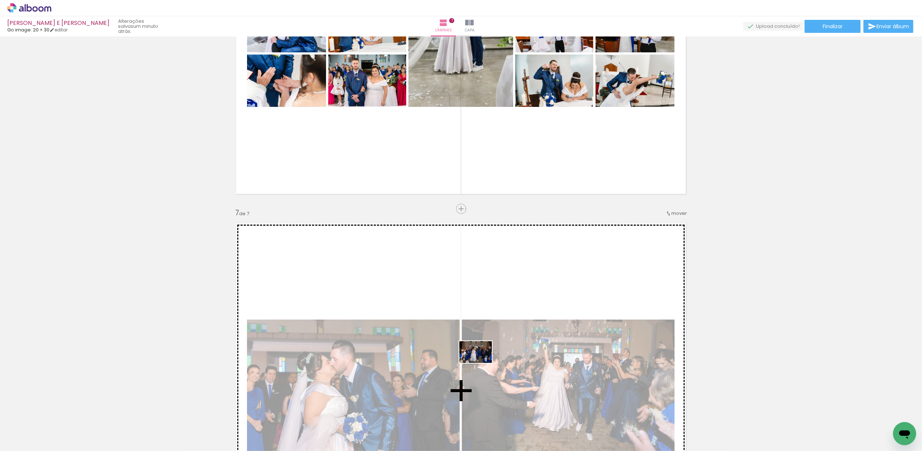
drag, startPoint x: 484, startPoint y: 412, endPoint x: 488, endPoint y: 374, distance: 37.4
click at [481, 358] on quentale-workspace at bounding box center [461, 225] width 922 height 451
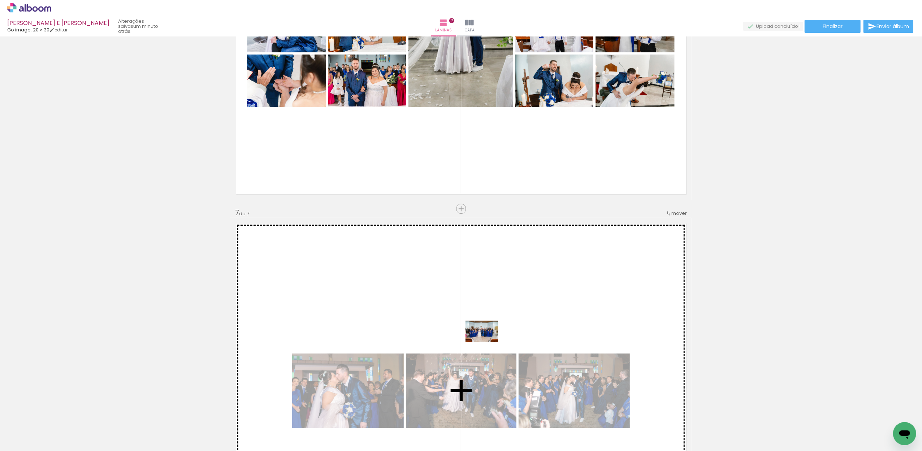
drag, startPoint x: 482, startPoint y: 403, endPoint x: 487, endPoint y: 342, distance: 60.8
click at [487, 342] on quentale-workspace at bounding box center [461, 225] width 922 height 451
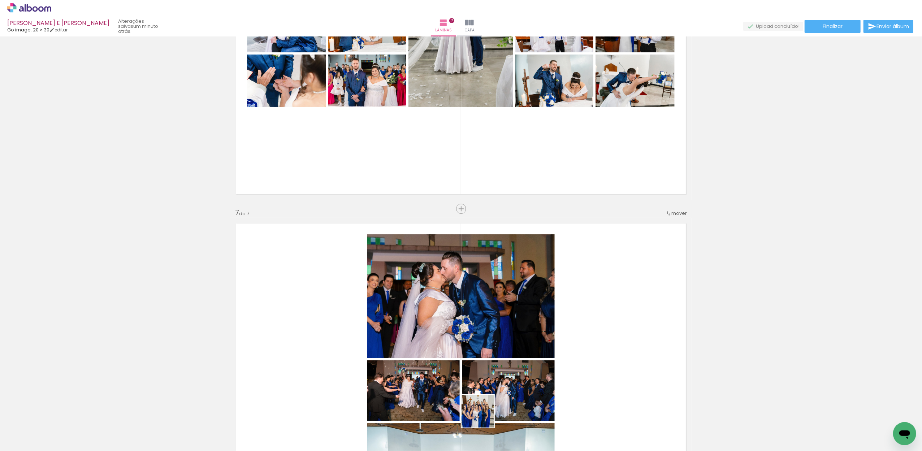
drag, startPoint x: 482, startPoint y: 425, endPoint x: 503, endPoint y: 376, distance: 53.1
click at [491, 355] on quentale-workspace at bounding box center [461, 225] width 922 height 451
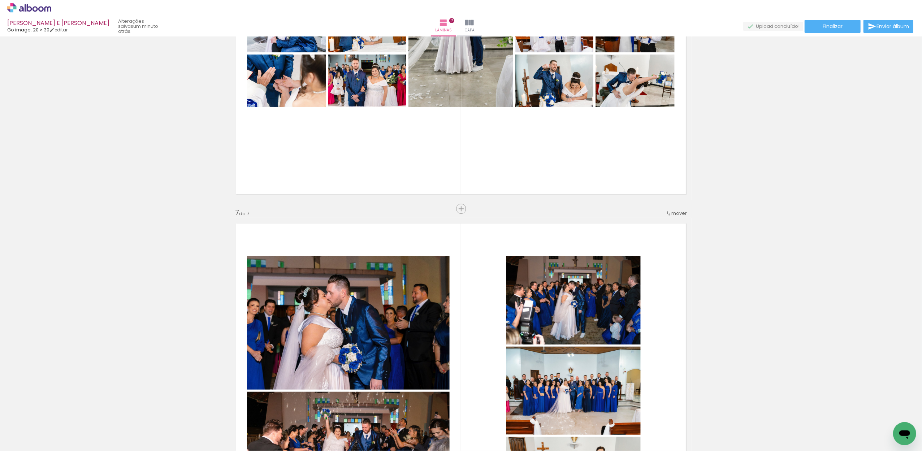
drag, startPoint x: 477, startPoint y: 422, endPoint x: 490, endPoint y: 366, distance: 57.7
click at [483, 359] on quentale-workspace at bounding box center [461, 225] width 922 height 451
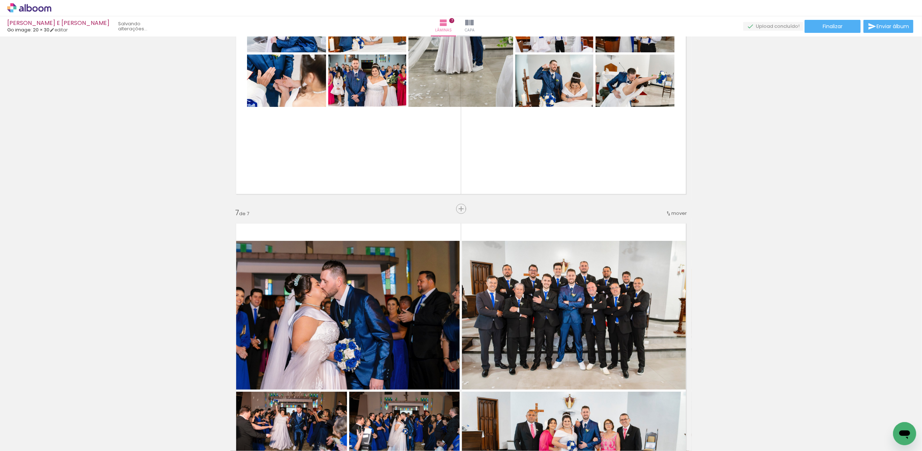
drag, startPoint x: 471, startPoint y: 427, endPoint x: 468, endPoint y: 356, distance: 71.2
click at [468, 356] on quentale-workspace at bounding box center [461, 225] width 922 height 451
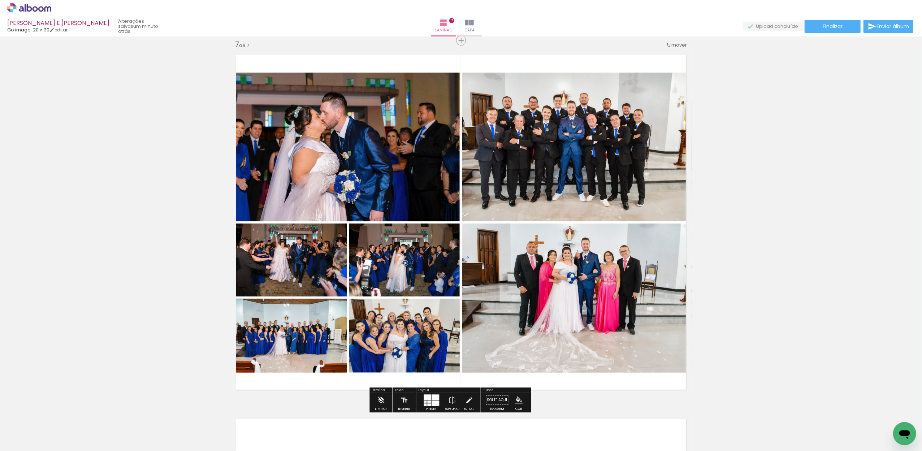
scroll to position [2223, 0]
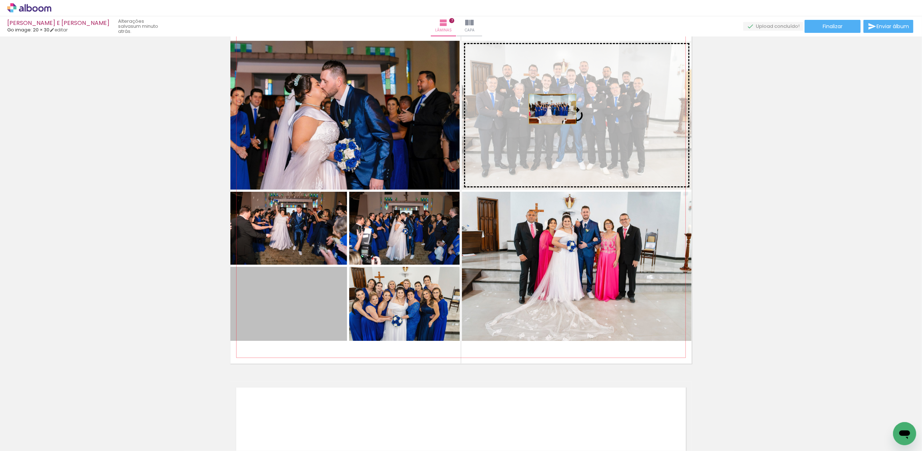
drag, startPoint x: 280, startPoint y: 316, endPoint x: 549, endPoint y: 109, distance: 339.5
click at [0, 0] on slot at bounding box center [0, 0] width 0 height 0
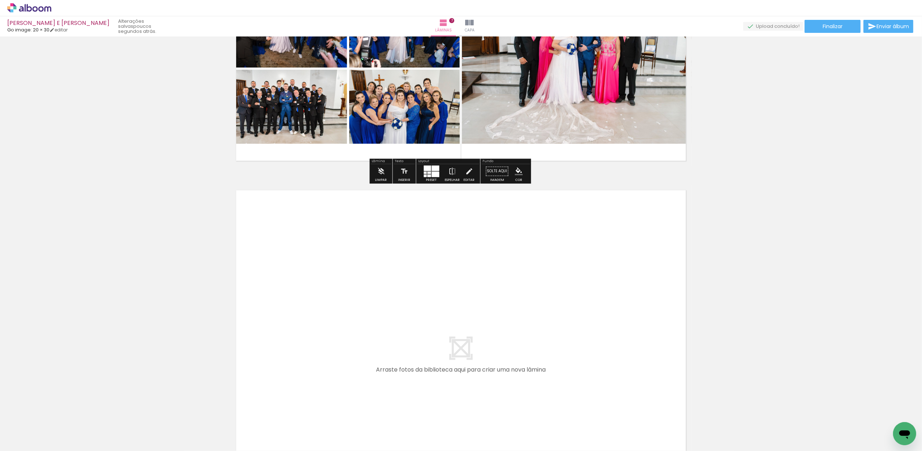
scroll to position [0, 0]
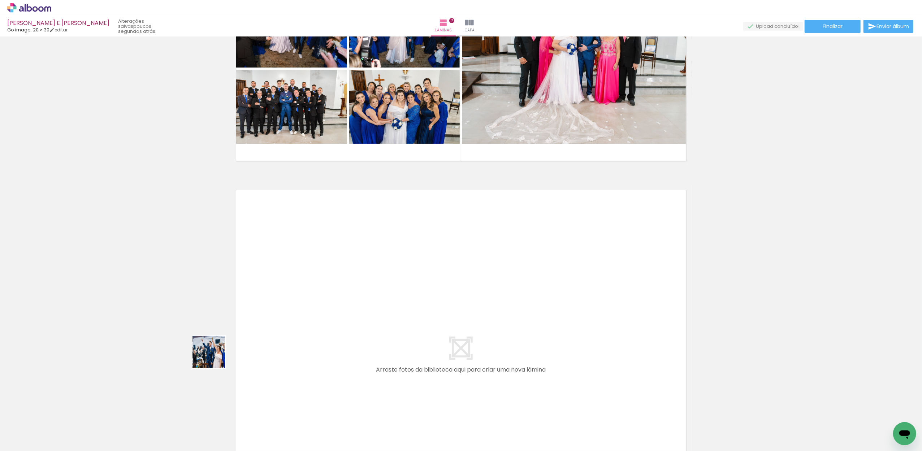
drag, startPoint x: 166, startPoint y: 374, endPoint x: 362, endPoint y: 315, distance: 204.8
click at [362, 315] on quentale-workspace at bounding box center [461, 225] width 922 height 451
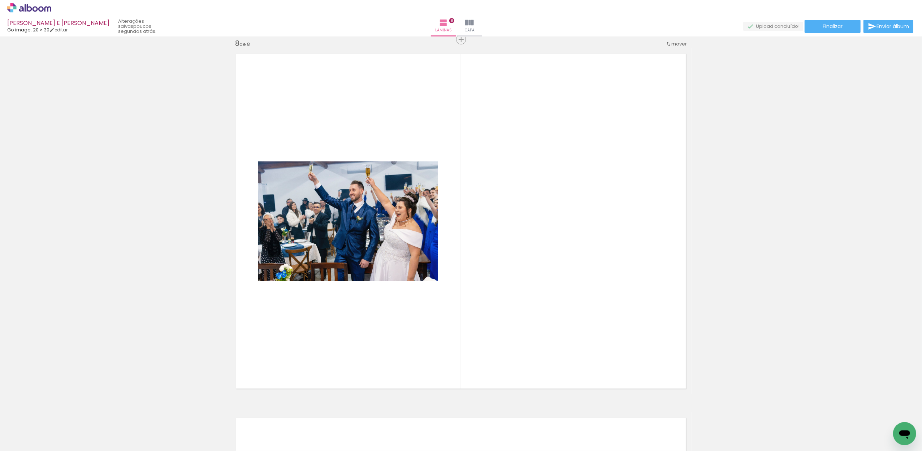
scroll to position [0, 640]
drag, startPoint x: 666, startPoint y: 406, endPoint x: 676, endPoint y: 386, distance: 22.8
click at [600, 336] on quentale-workspace at bounding box center [461, 225] width 922 height 451
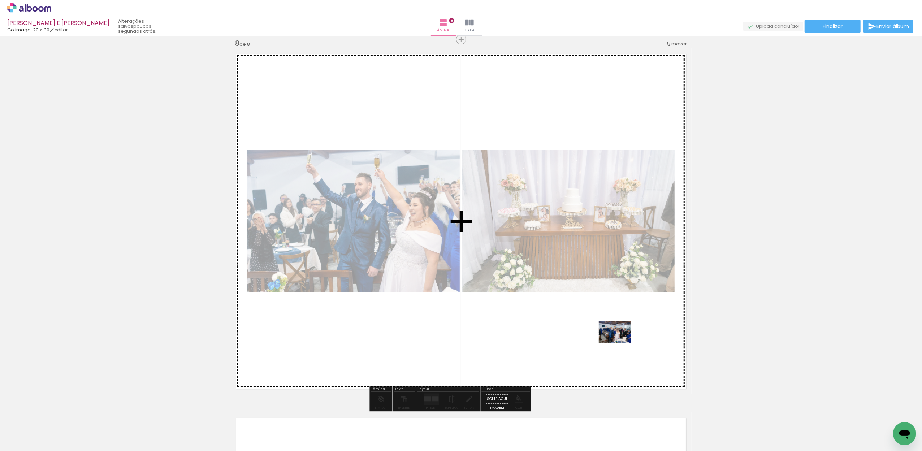
drag, startPoint x: 691, startPoint y: 432, endPoint x: 620, endPoint y: 343, distance: 114.1
click at [620, 343] on quentale-workspace at bounding box center [461, 225] width 922 height 451
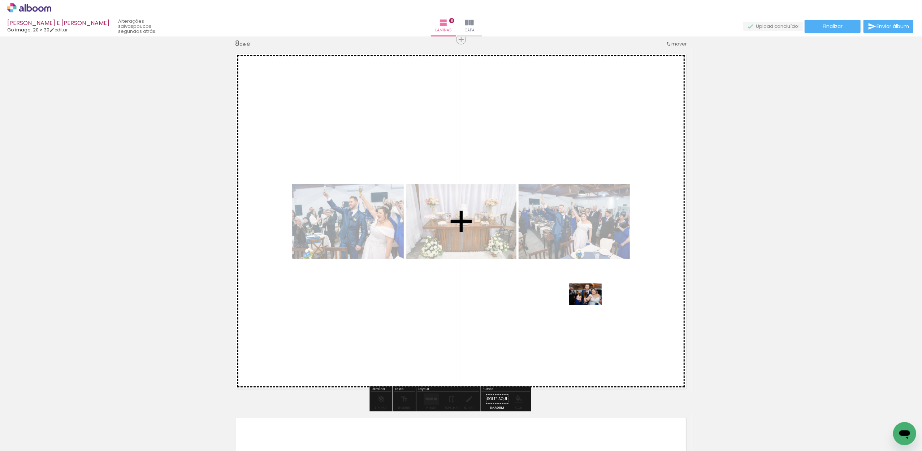
drag, startPoint x: 686, startPoint y: 425, endPoint x: 591, endPoint y: 305, distance: 153.1
click at [591, 305] on quentale-workspace at bounding box center [461, 225] width 922 height 451
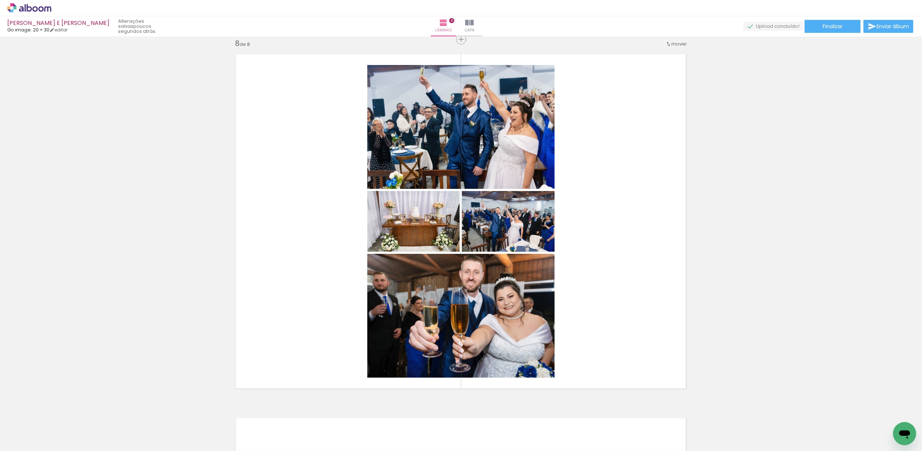
scroll to position [0, 1679]
click at [624, 435] on div at bounding box center [617, 427] width 36 height 24
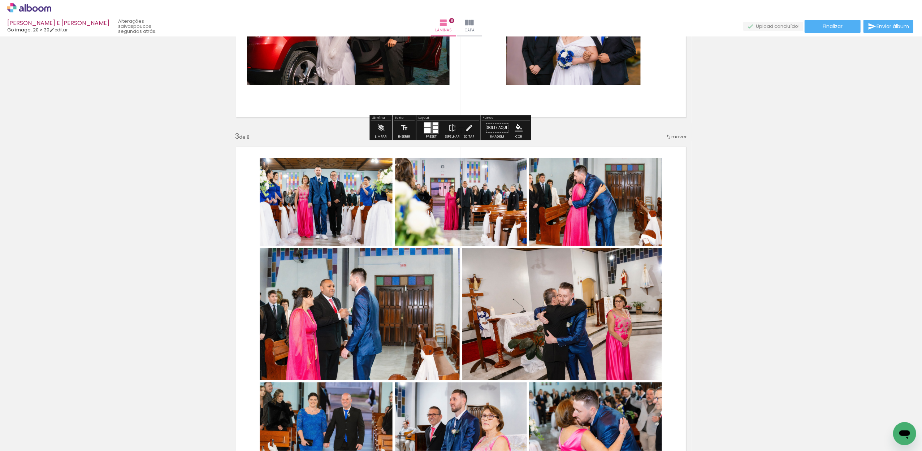
scroll to position [760, 0]
